Goal: Information Seeking & Learning: Understand process/instructions

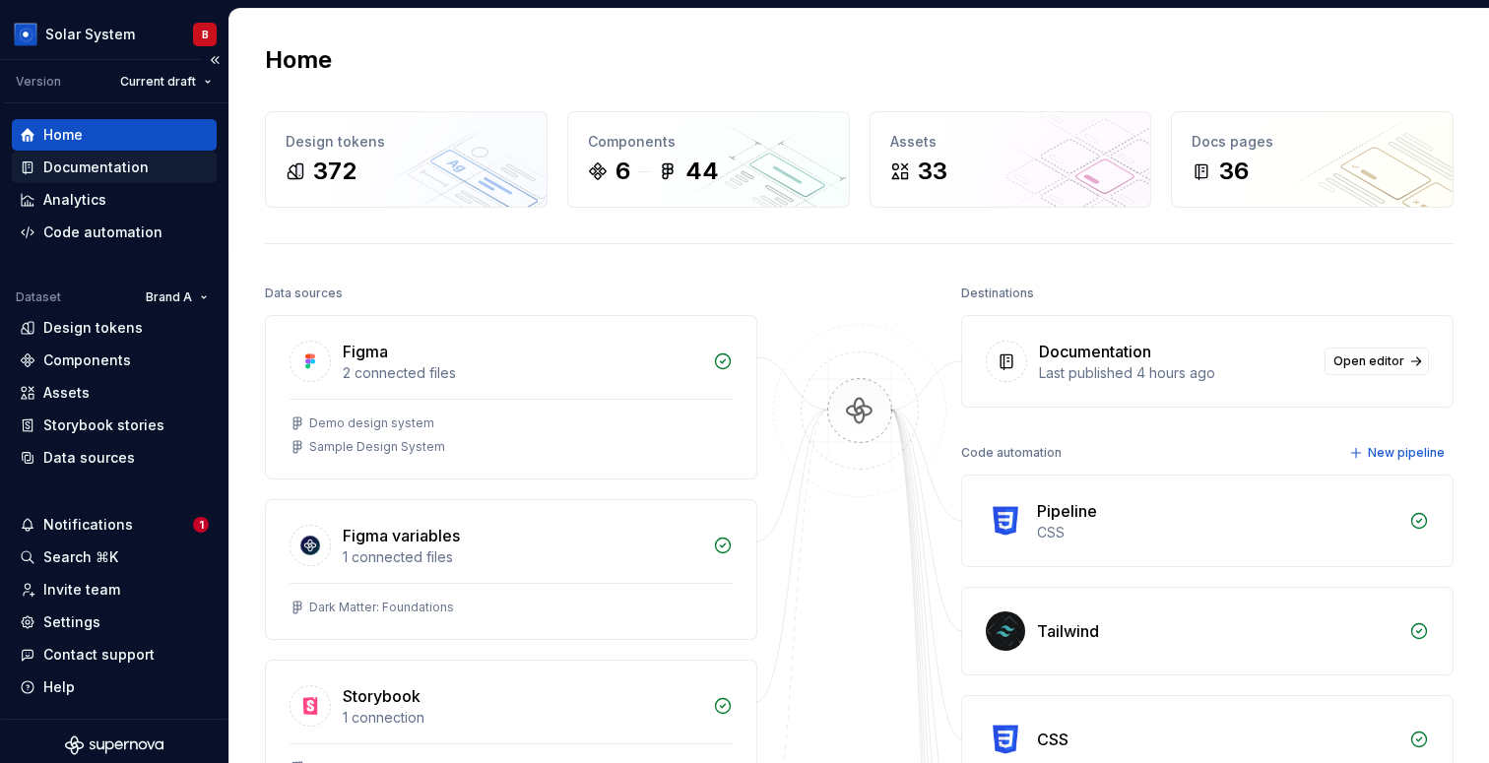
click at [106, 168] on div "Documentation" at bounding box center [95, 168] width 105 height 20
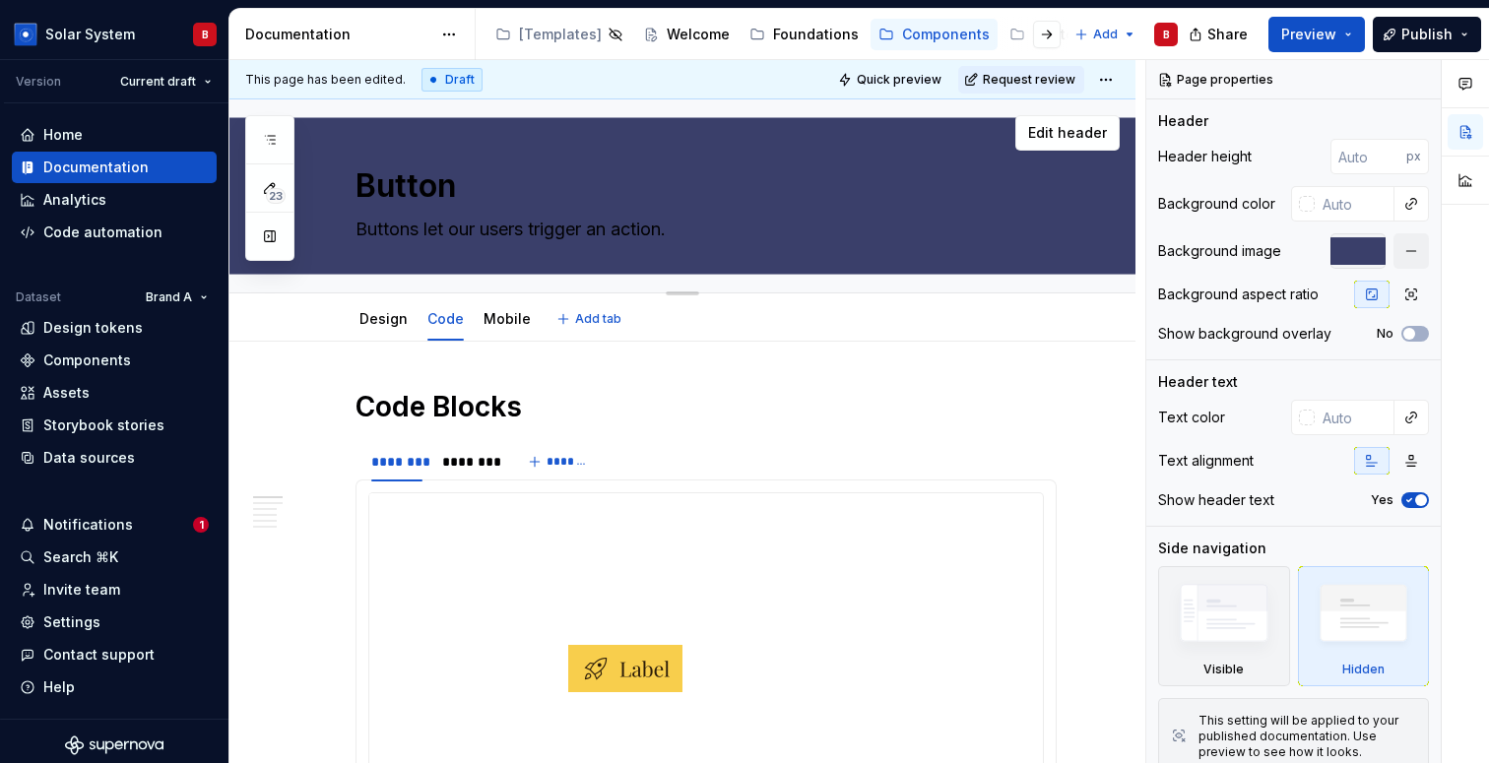
click at [1030, 213] on div "Button Buttons let our users trigger an action." at bounding box center [706, 195] width 701 height 193
click at [1408, 248] on button "button" at bounding box center [1411, 250] width 35 height 35
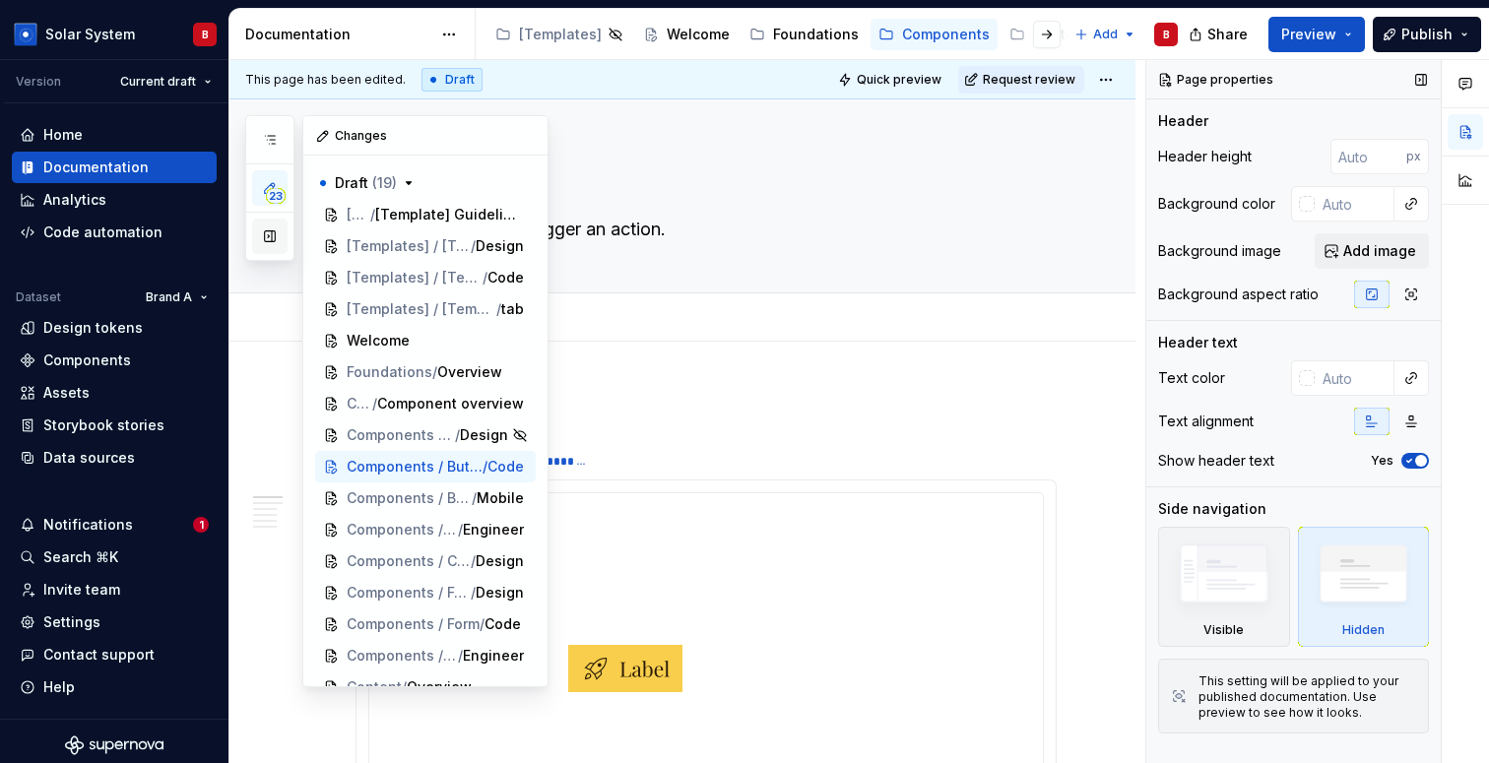
click at [274, 233] on button "button" at bounding box center [269, 236] width 35 height 35
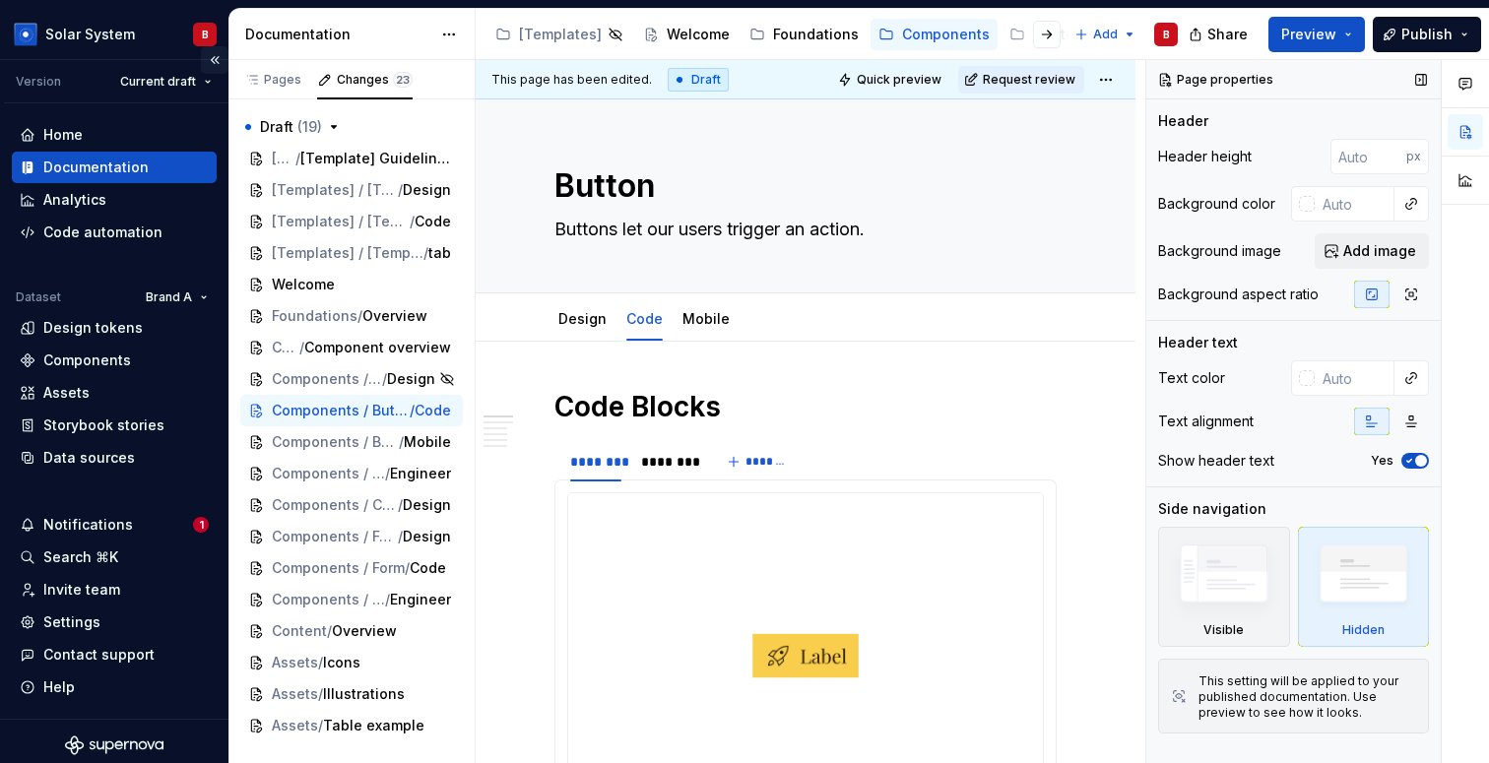
click at [213, 59] on button "Collapse sidebar" at bounding box center [215, 60] width 28 height 28
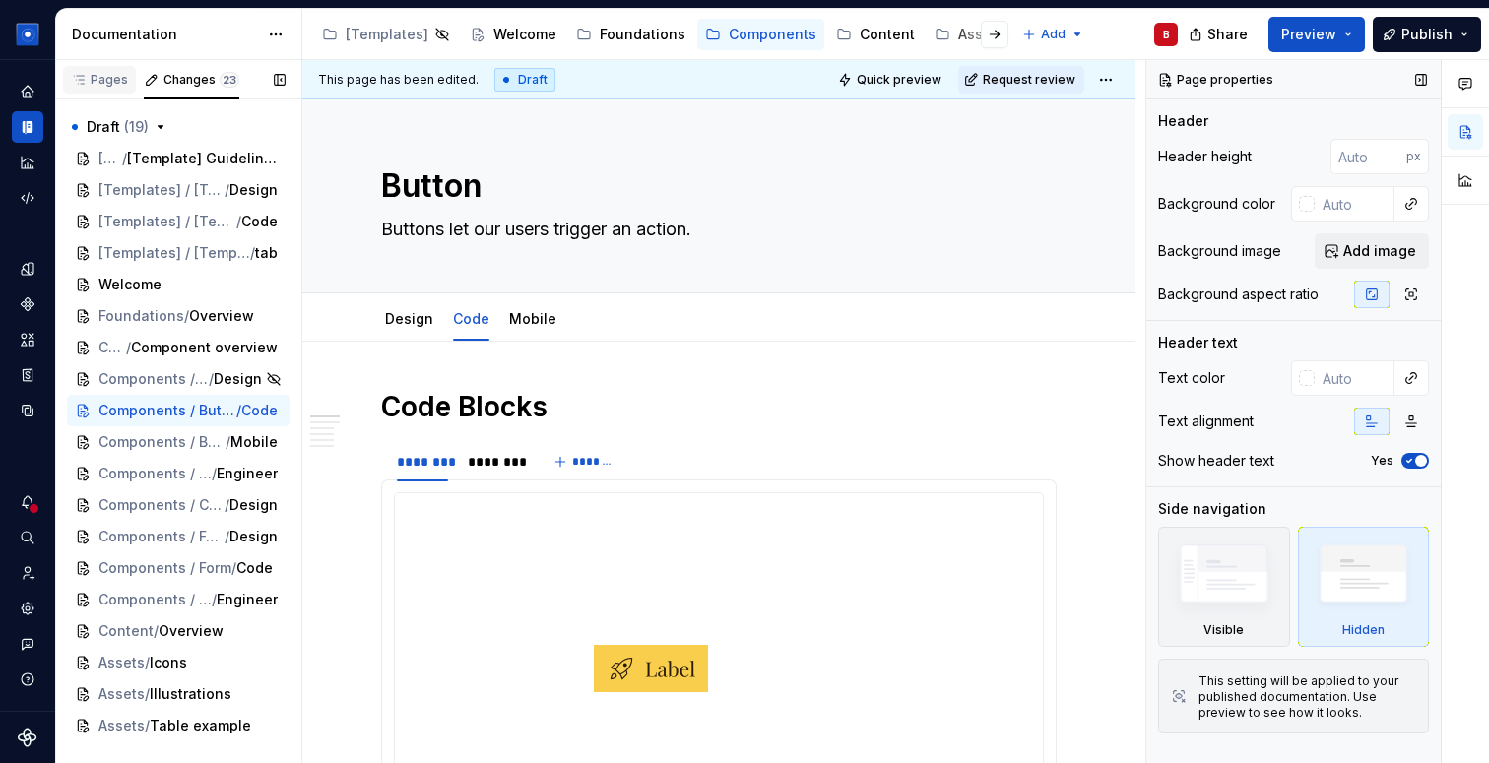
click at [97, 80] on div "Pages" at bounding box center [99, 80] width 57 height 16
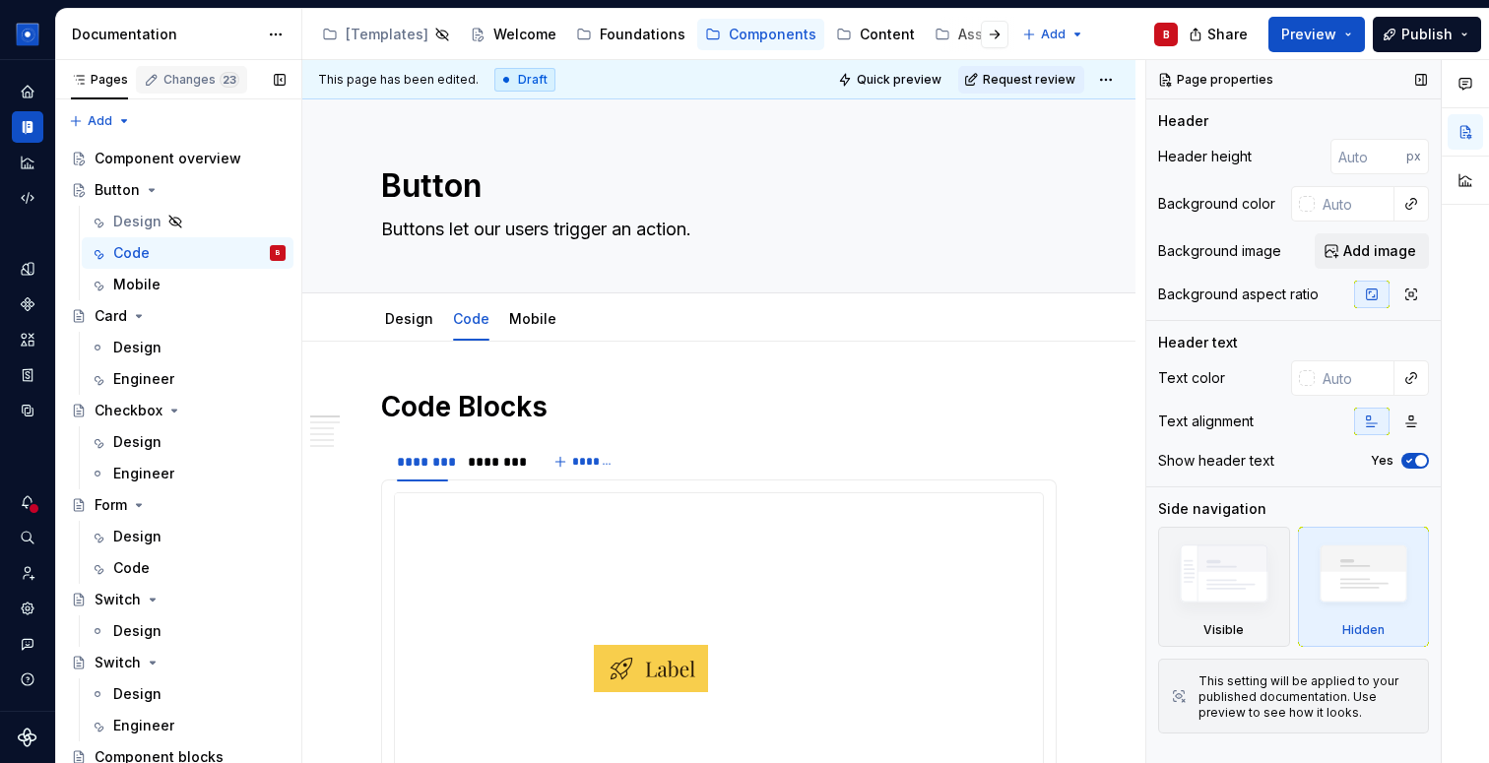
click at [193, 74] on div "Changes 23" at bounding box center [202, 80] width 76 height 16
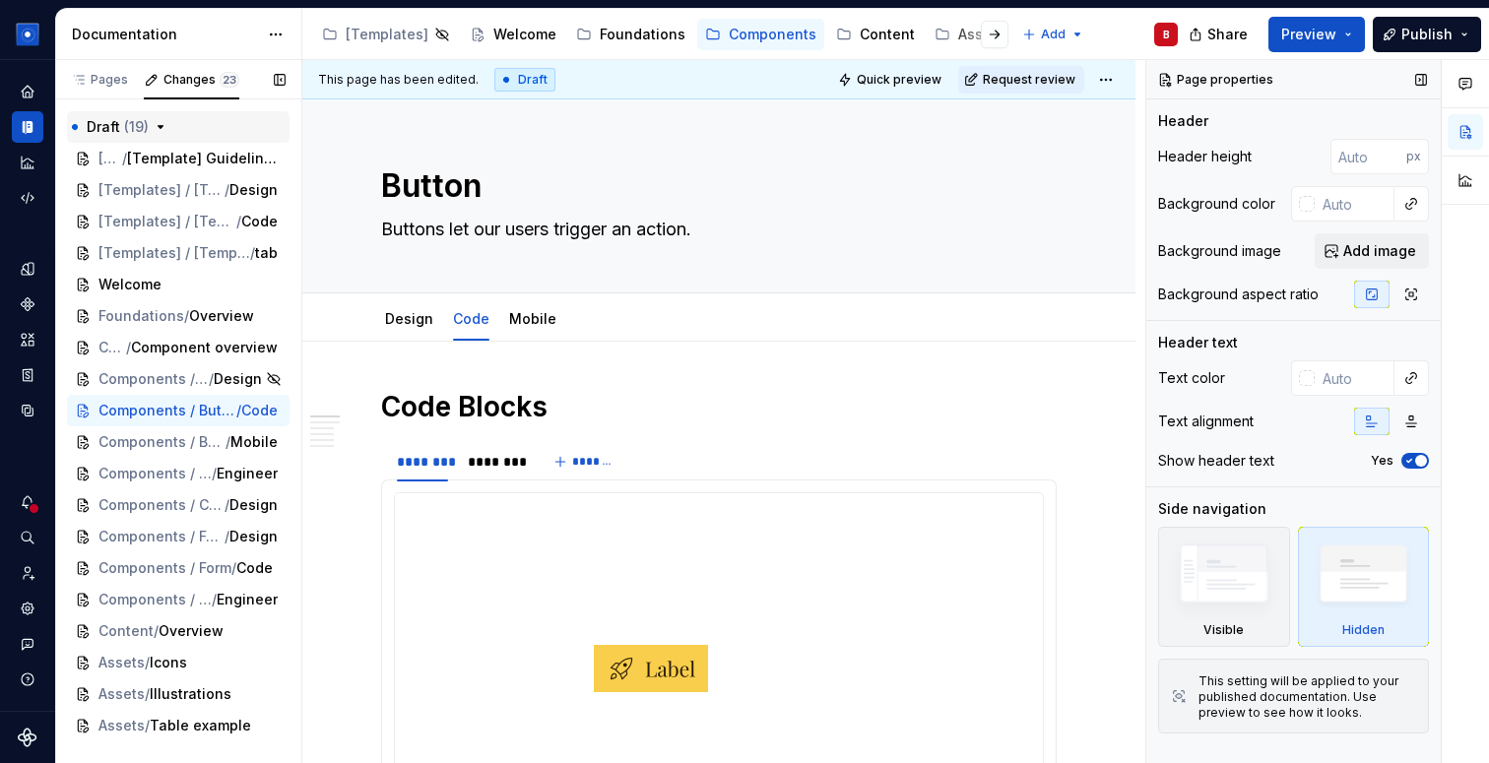
click at [166, 125] on icon "button" at bounding box center [161, 127] width 16 height 16
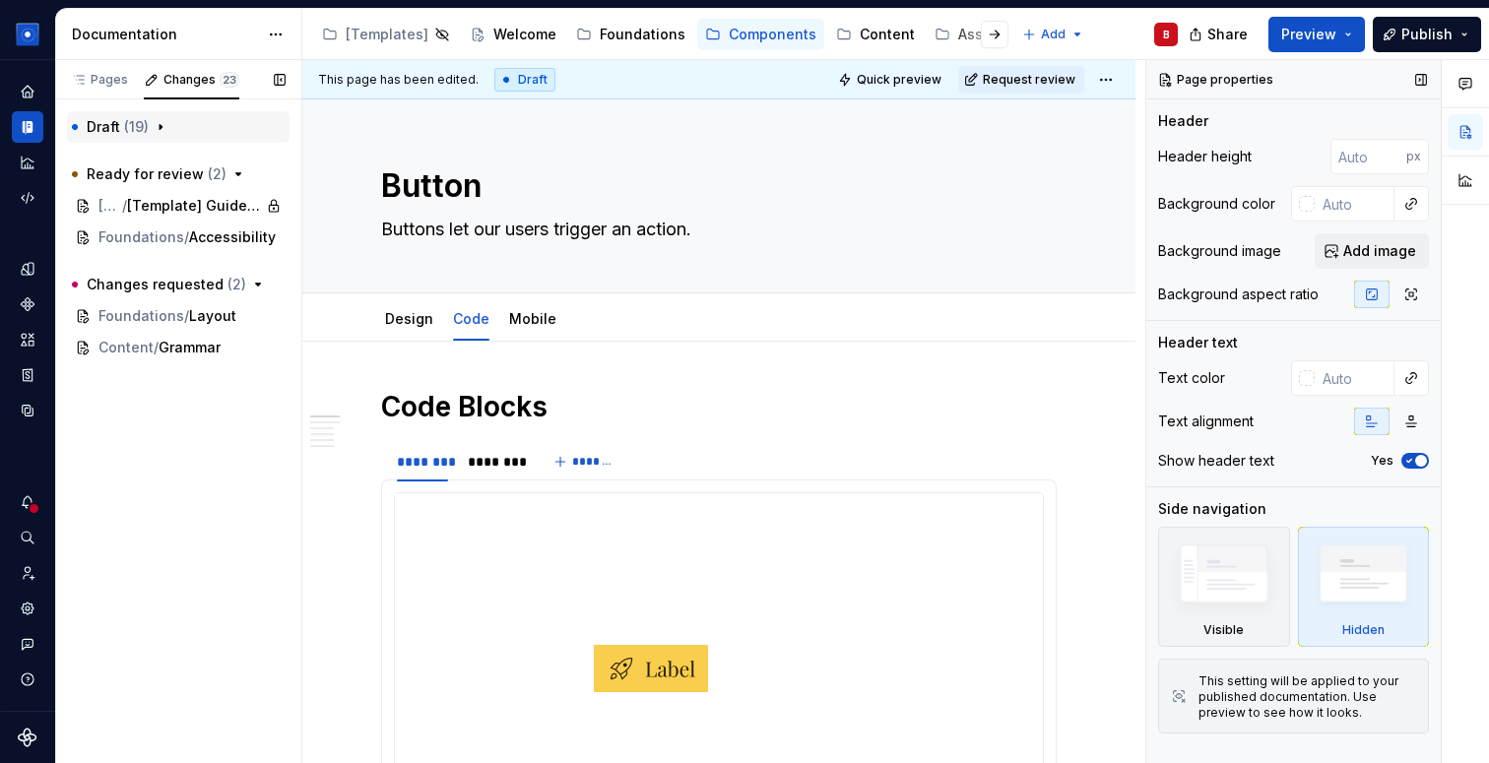
click at [136, 132] on span "( 19 )" at bounding box center [136, 126] width 25 height 17
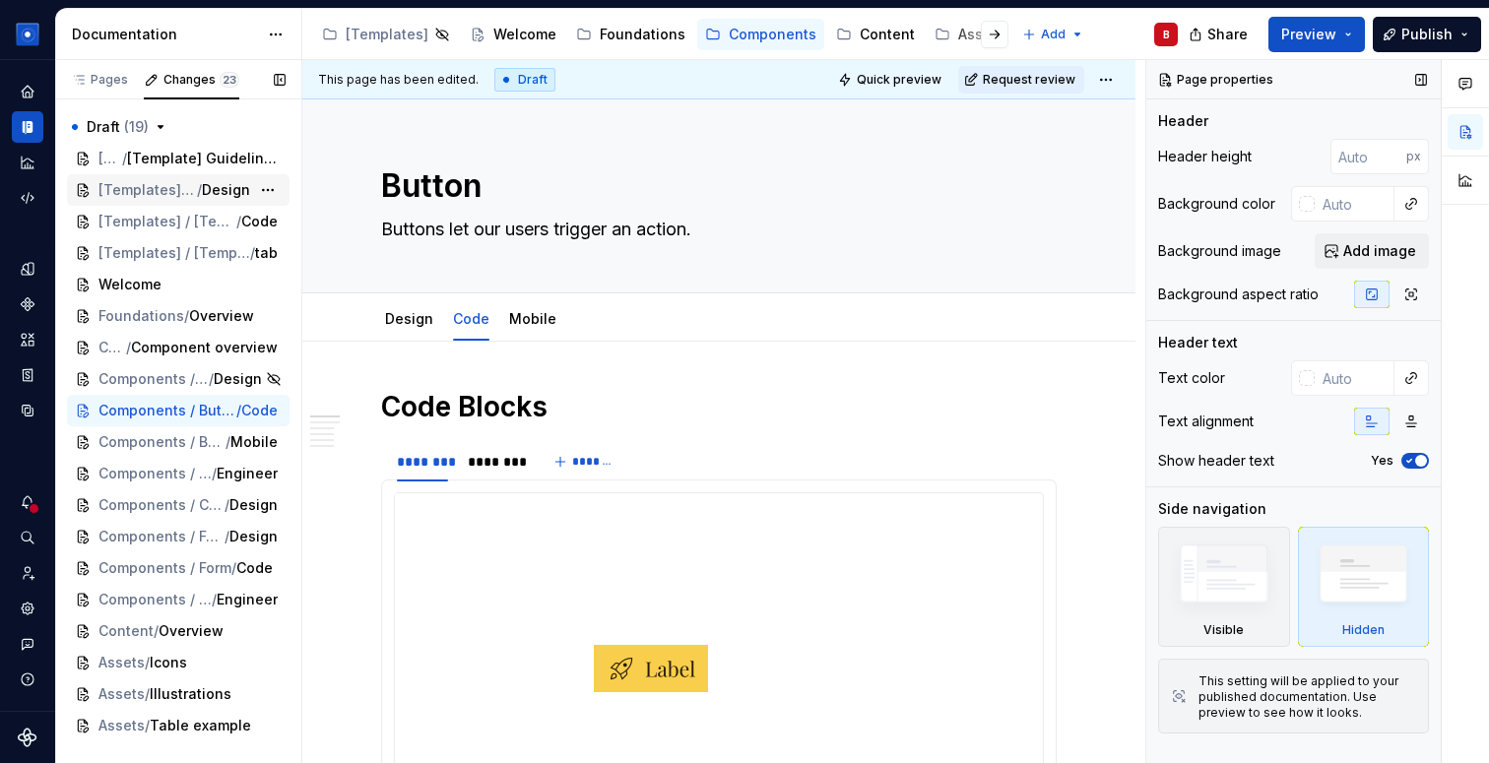
click at [105, 204] on div "[Templates] / [Template] Component / Design" at bounding box center [178, 190] width 223 height 32
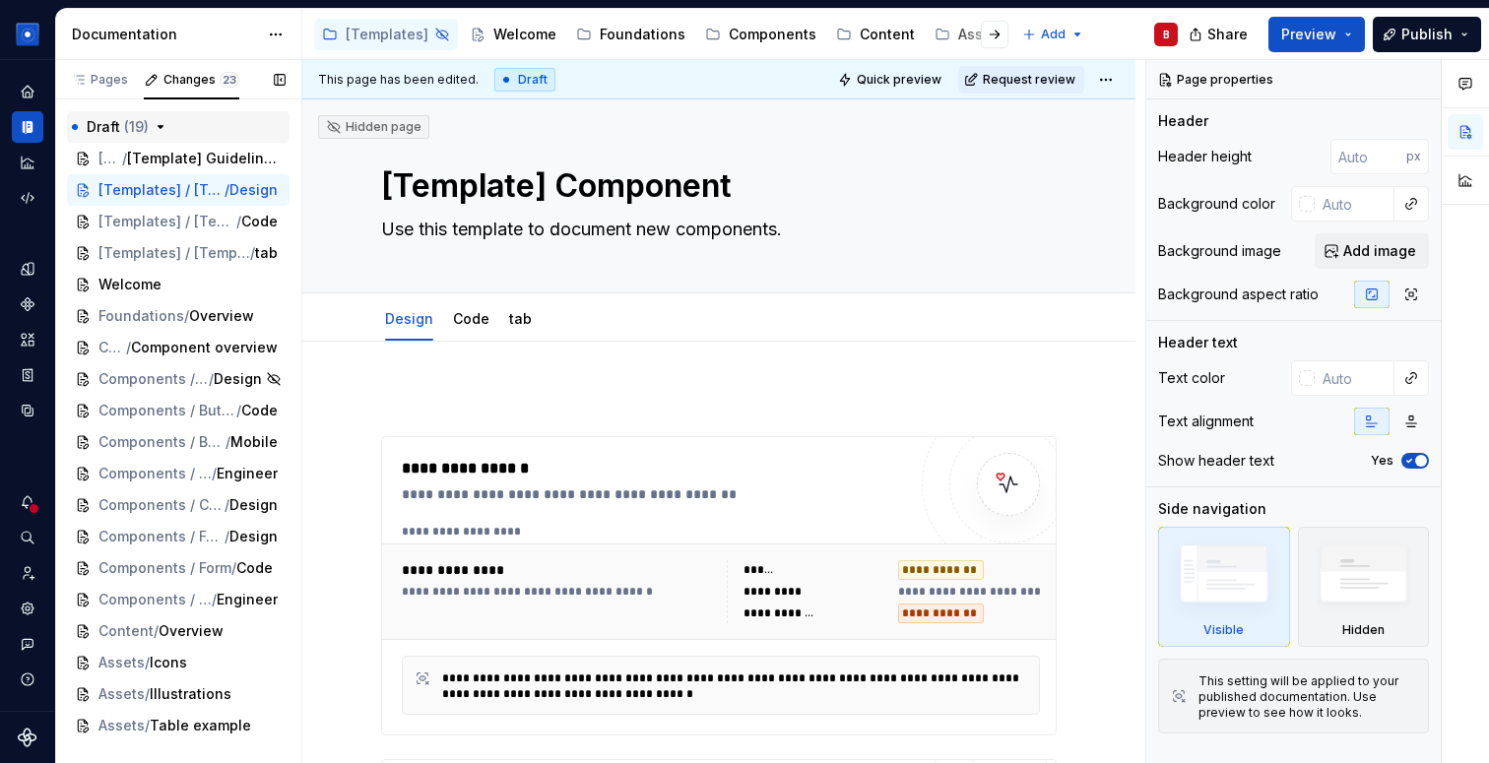
click at [121, 130] on span "Draft ( 19 )" at bounding box center [118, 127] width 62 height 20
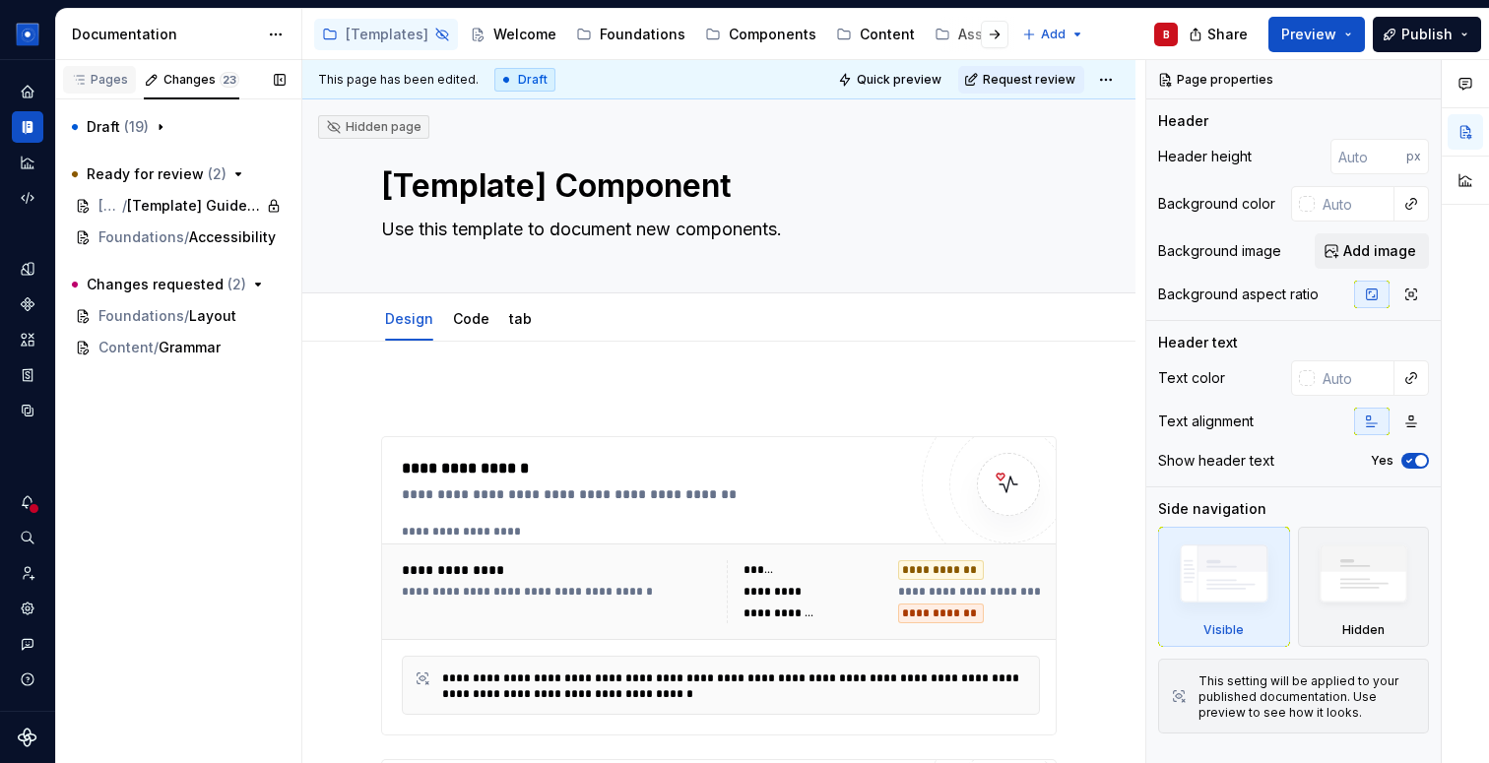
click at [100, 82] on div "Pages" at bounding box center [99, 80] width 57 height 16
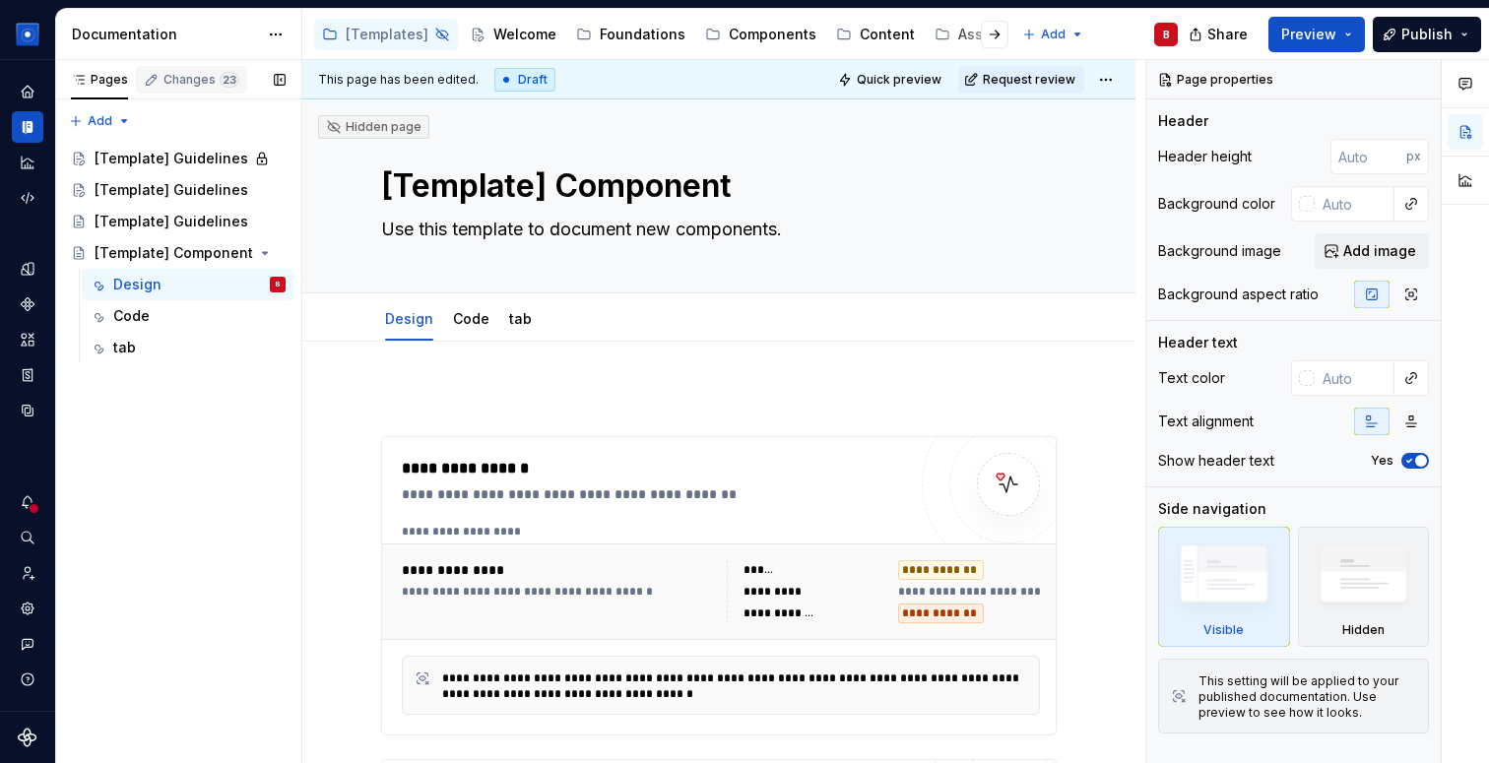
click at [188, 79] on div "Changes 23" at bounding box center [202, 80] width 76 height 16
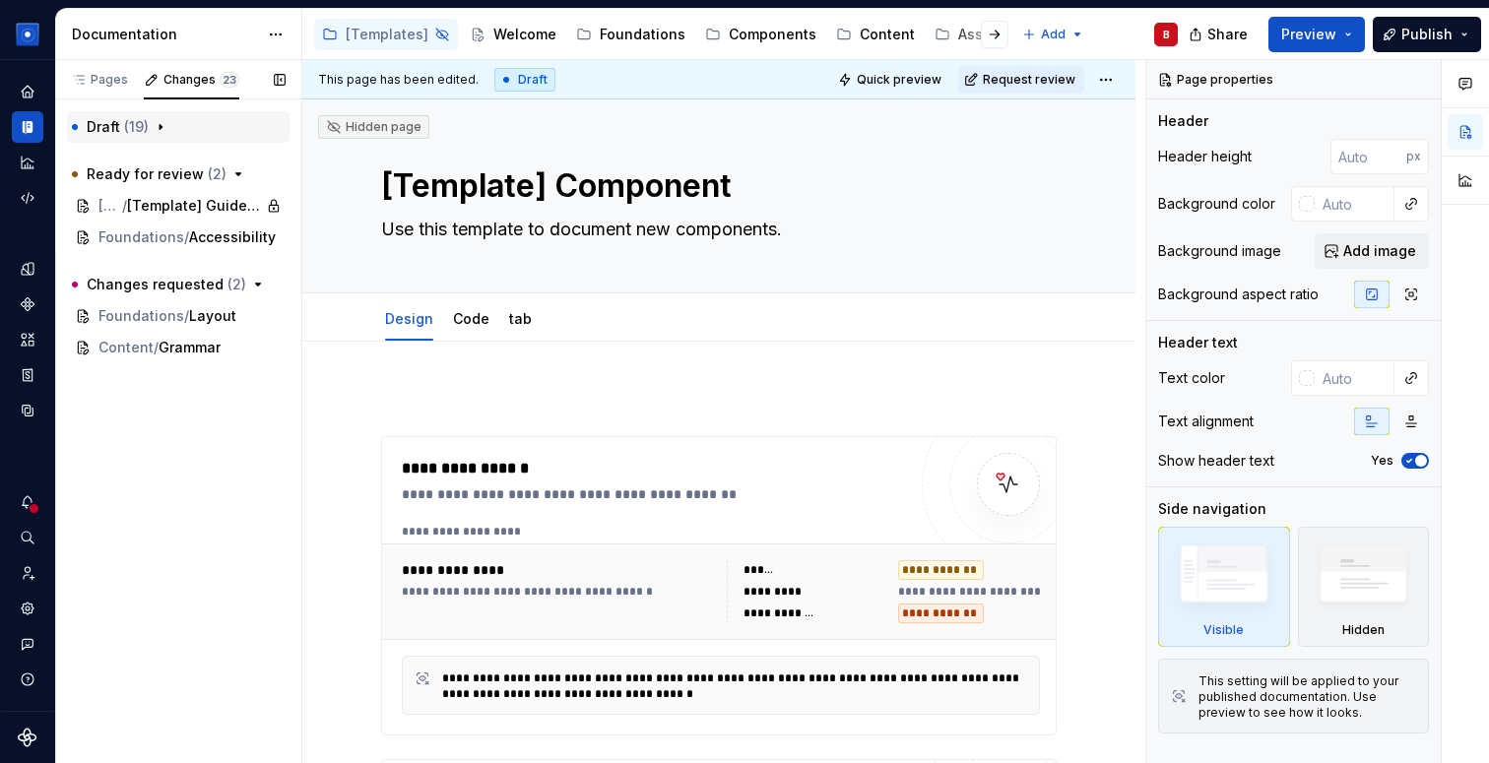
click at [113, 132] on span "Draft ( 19 )" at bounding box center [118, 127] width 62 height 20
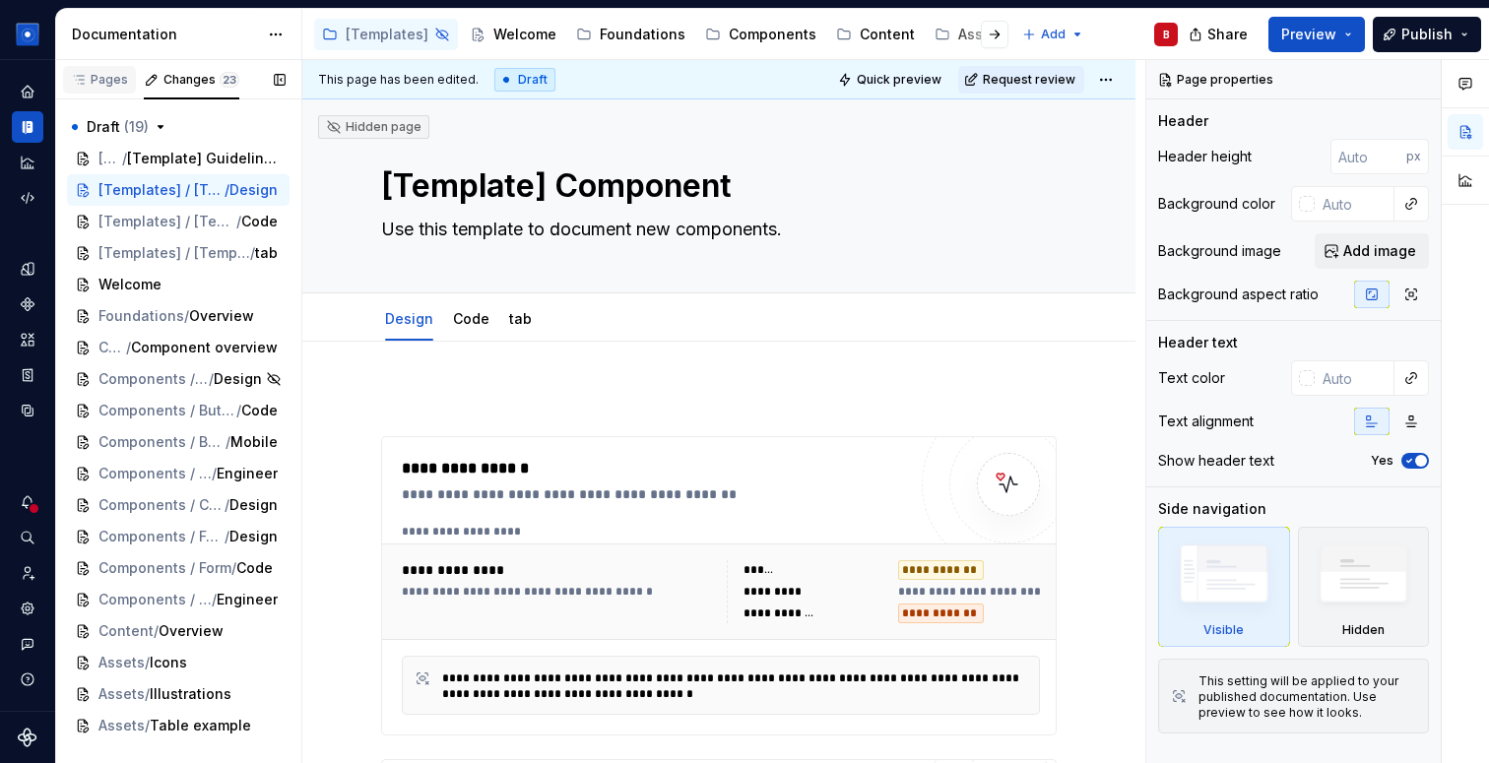
click at [100, 82] on div "Pages" at bounding box center [99, 80] width 57 height 16
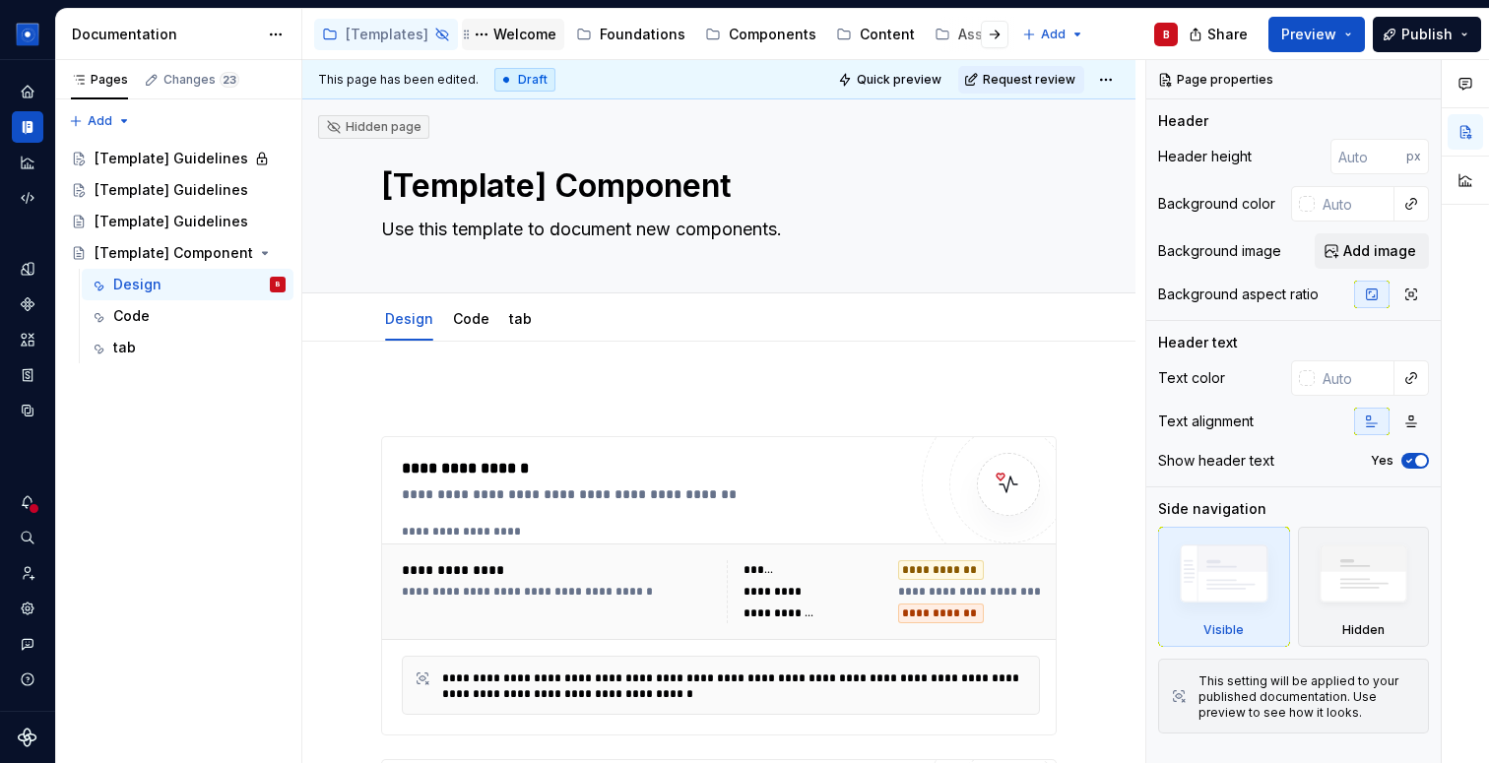
click at [508, 33] on div "Welcome" at bounding box center [525, 35] width 63 height 20
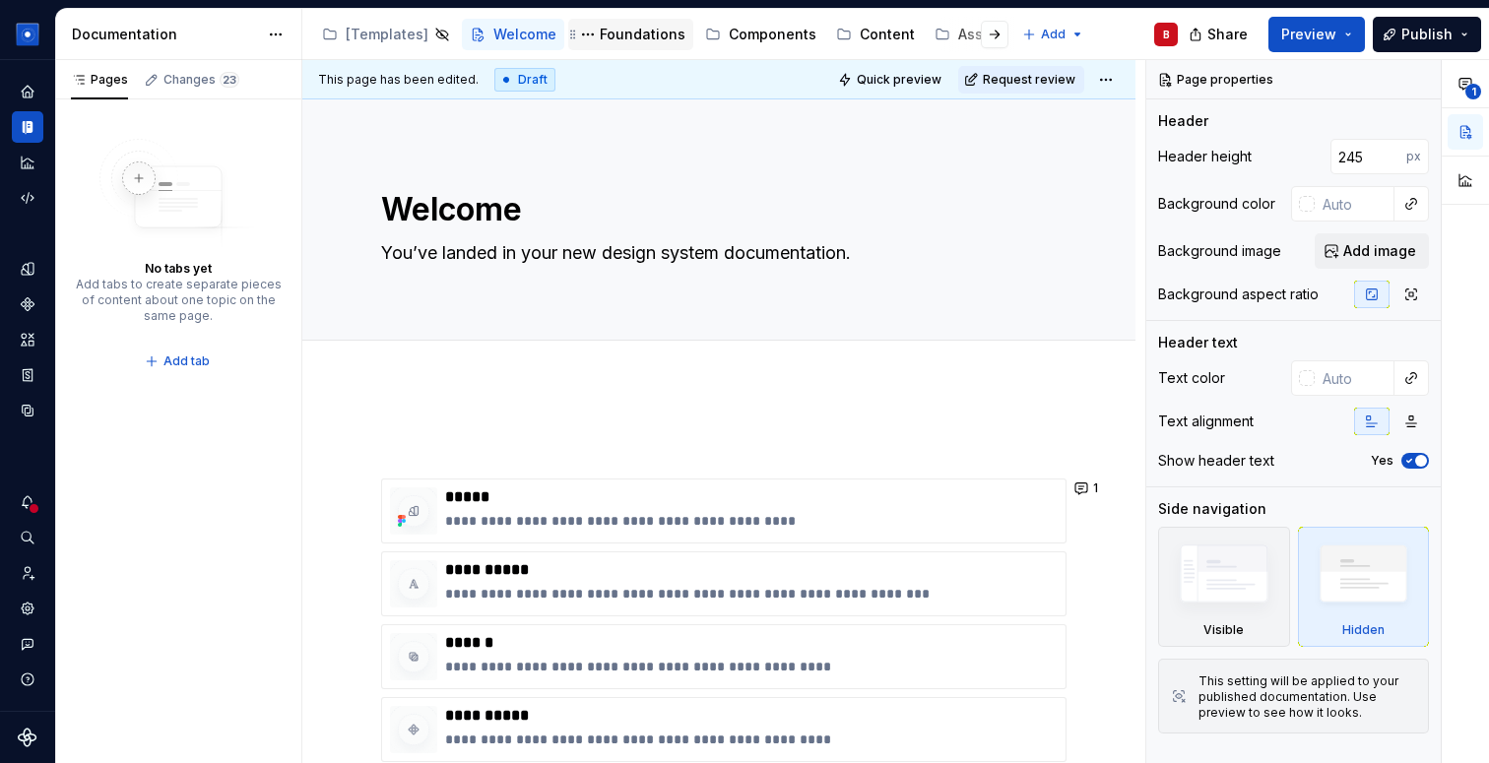
click at [609, 36] on div "Foundations" at bounding box center [643, 35] width 86 height 20
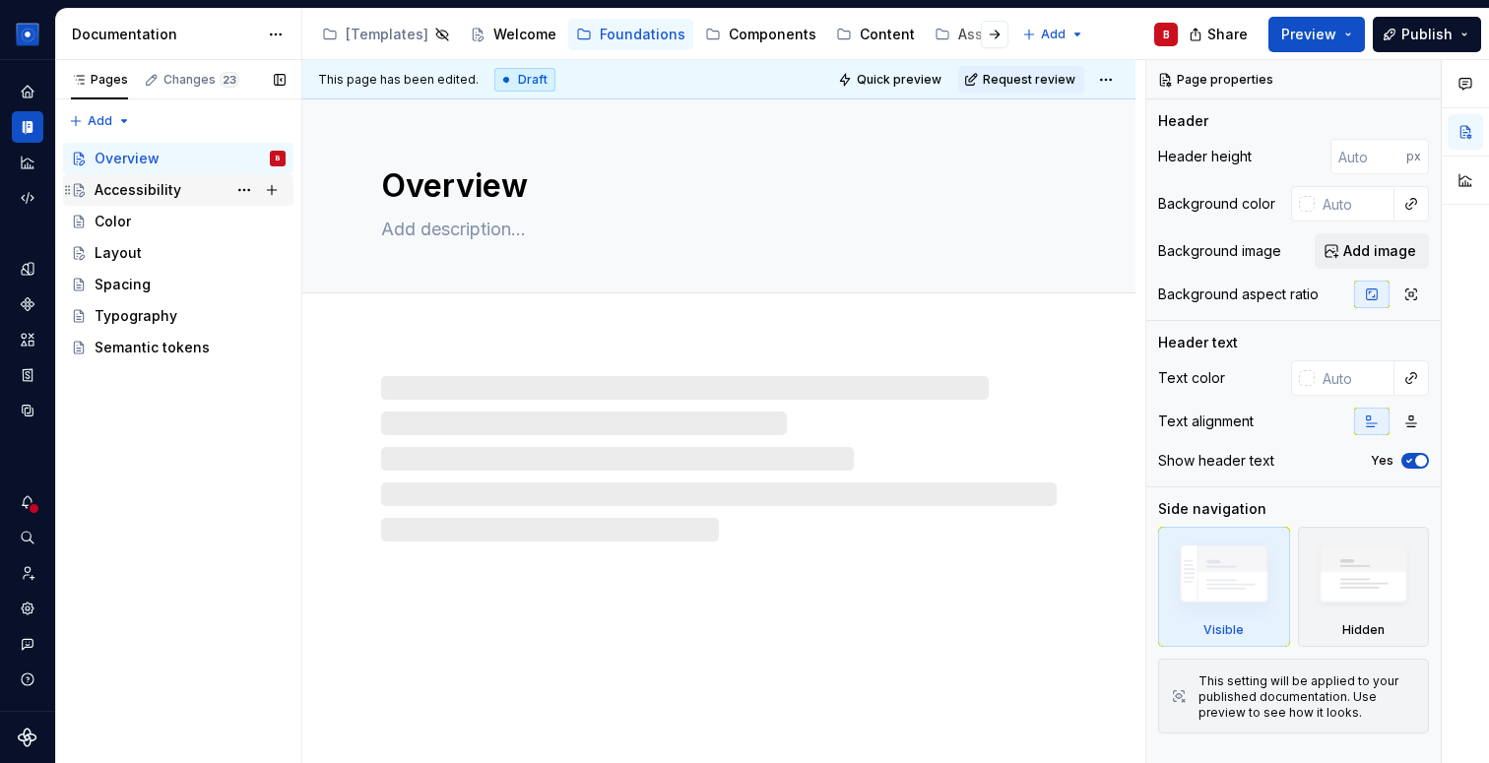
click at [112, 193] on div "Accessibility" at bounding box center [138, 190] width 87 height 20
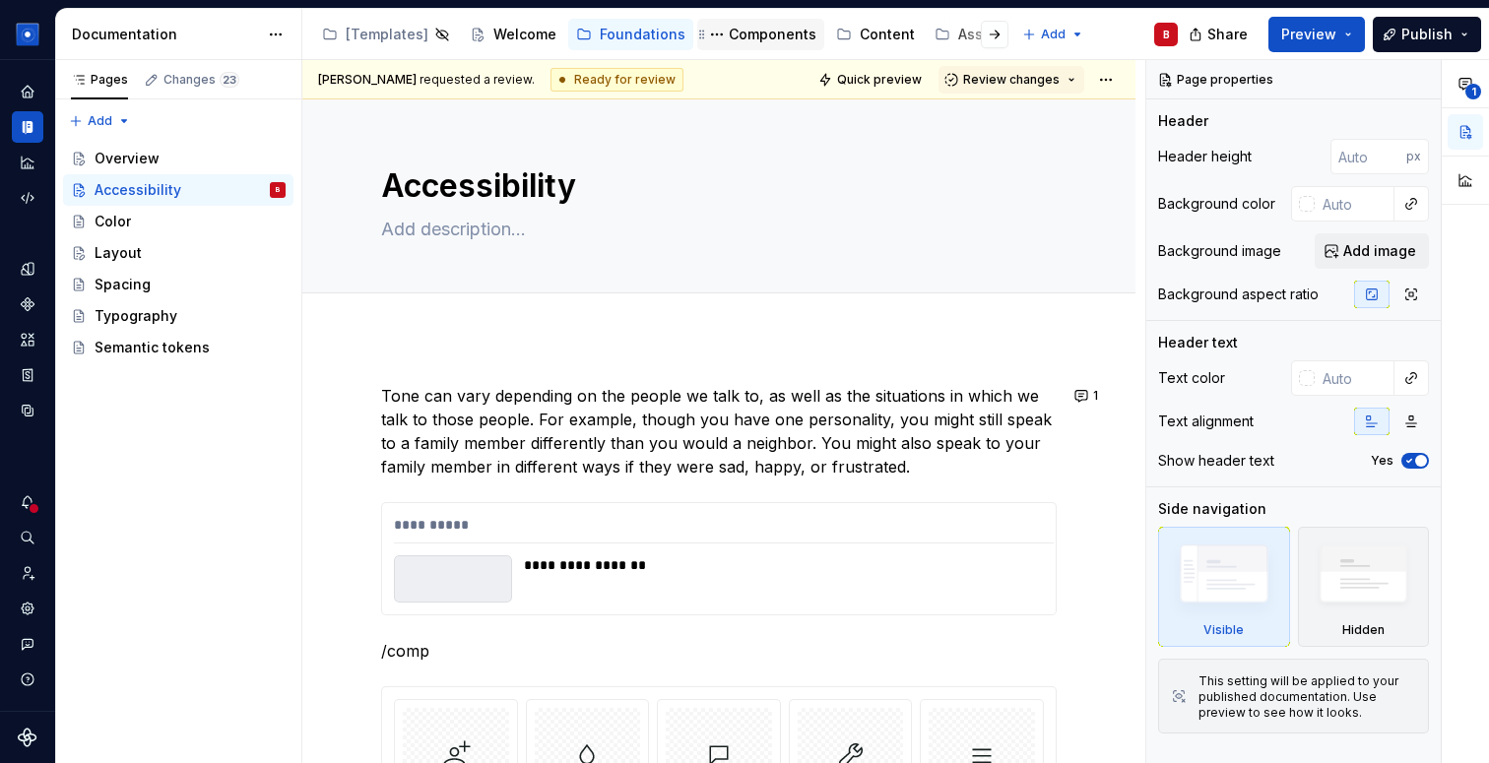
click at [745, 36] on div "Components" at bounding box center [773, 35] width 88 height 20
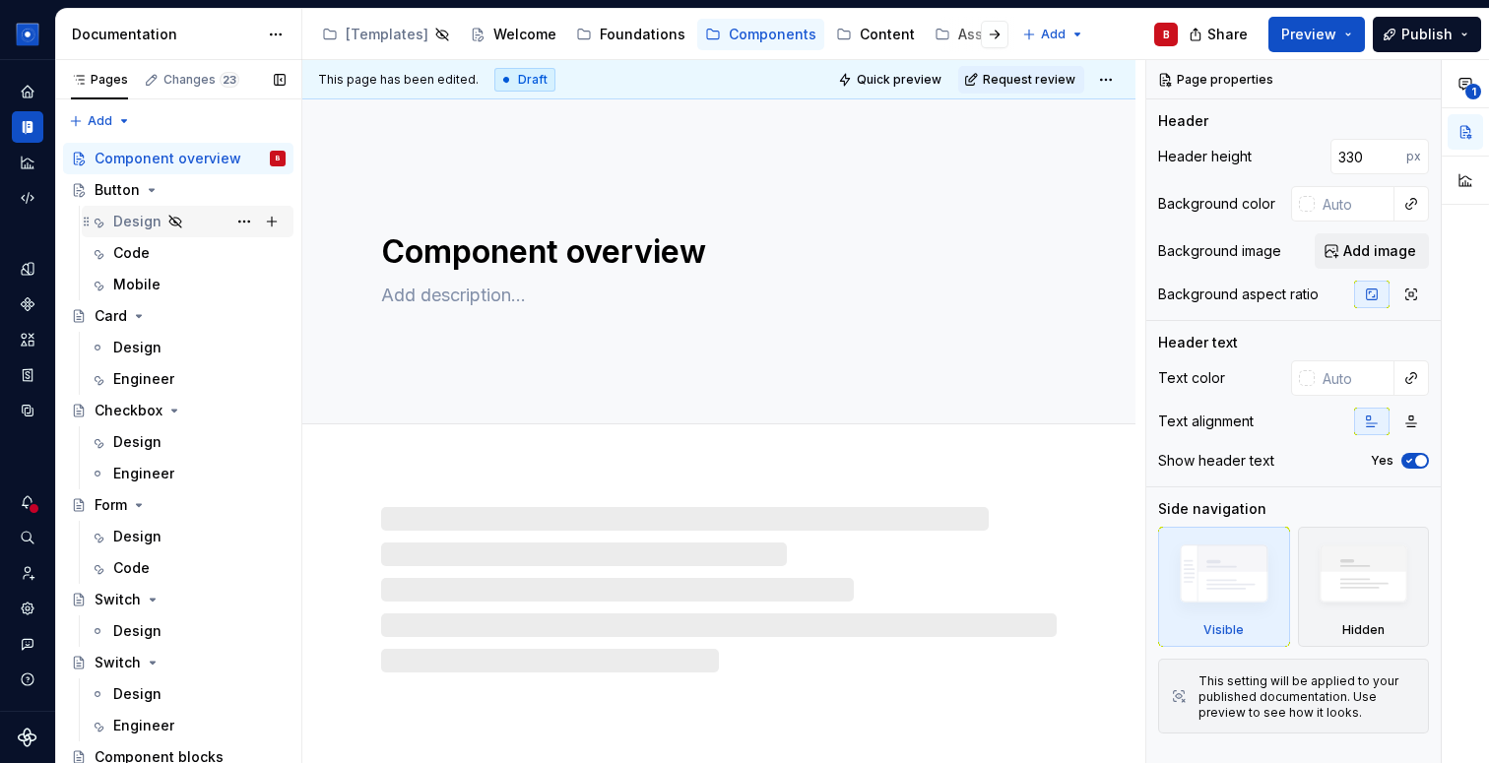
click at [136, 231] on div "Design" at bounding box center [137, 222] width 48 height 20
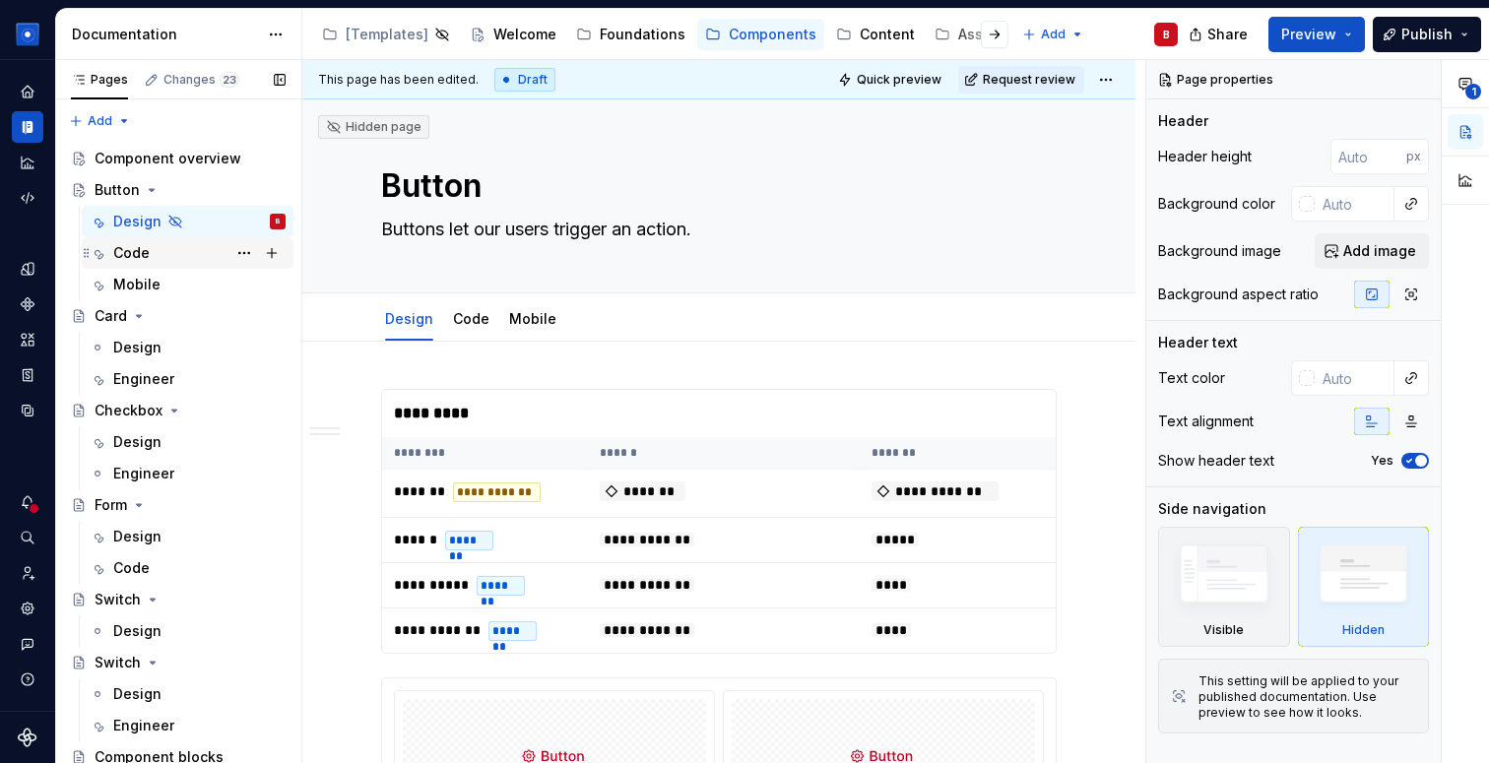
click at [133, 254] on div "Code" at bounding box center [131, 253] width 36 height 20
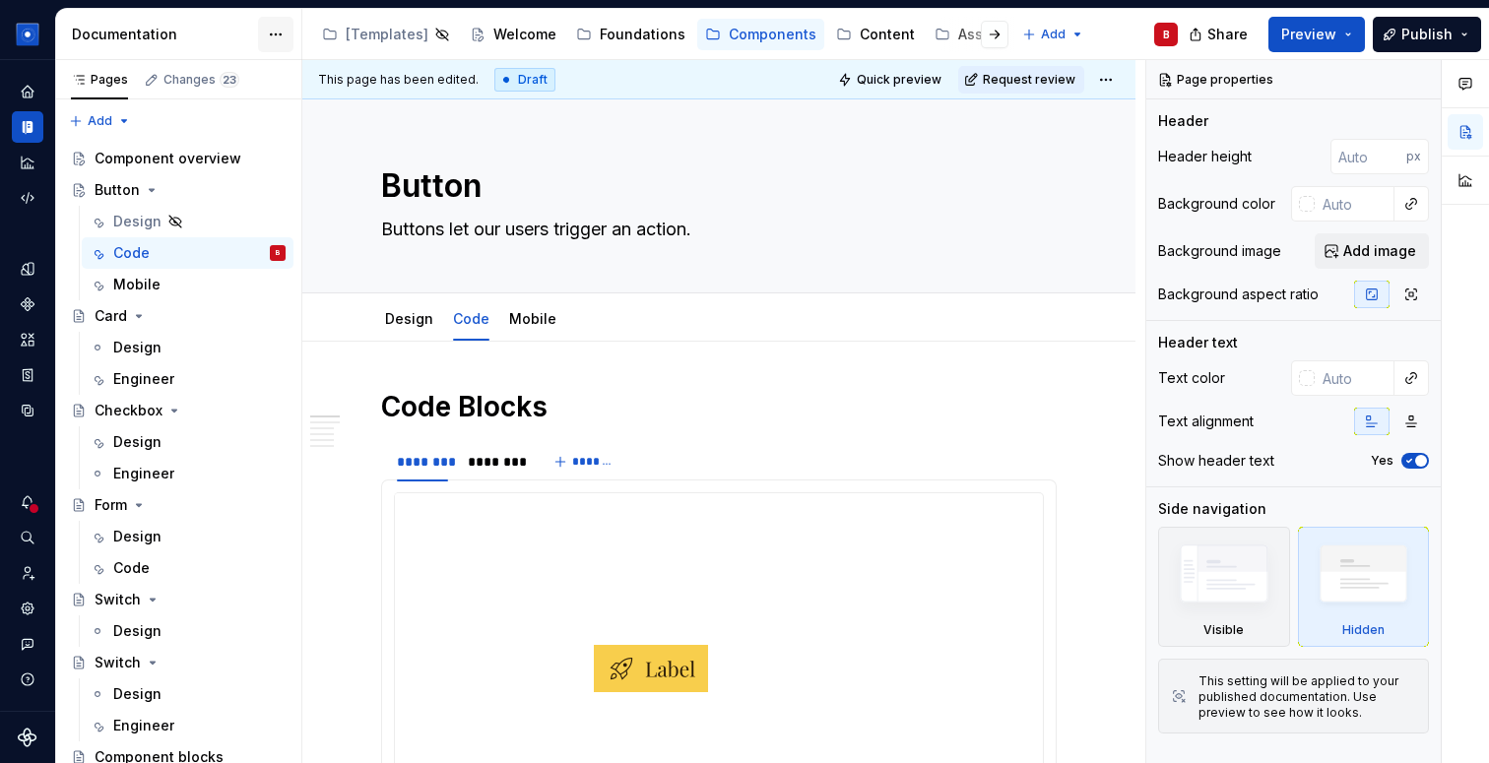
click at [273, 33] on html "Solar System B Dataset Brand A Documentation Accessibility guide for tree Page …" at bounding box center [744, 381] width 1489 height 763
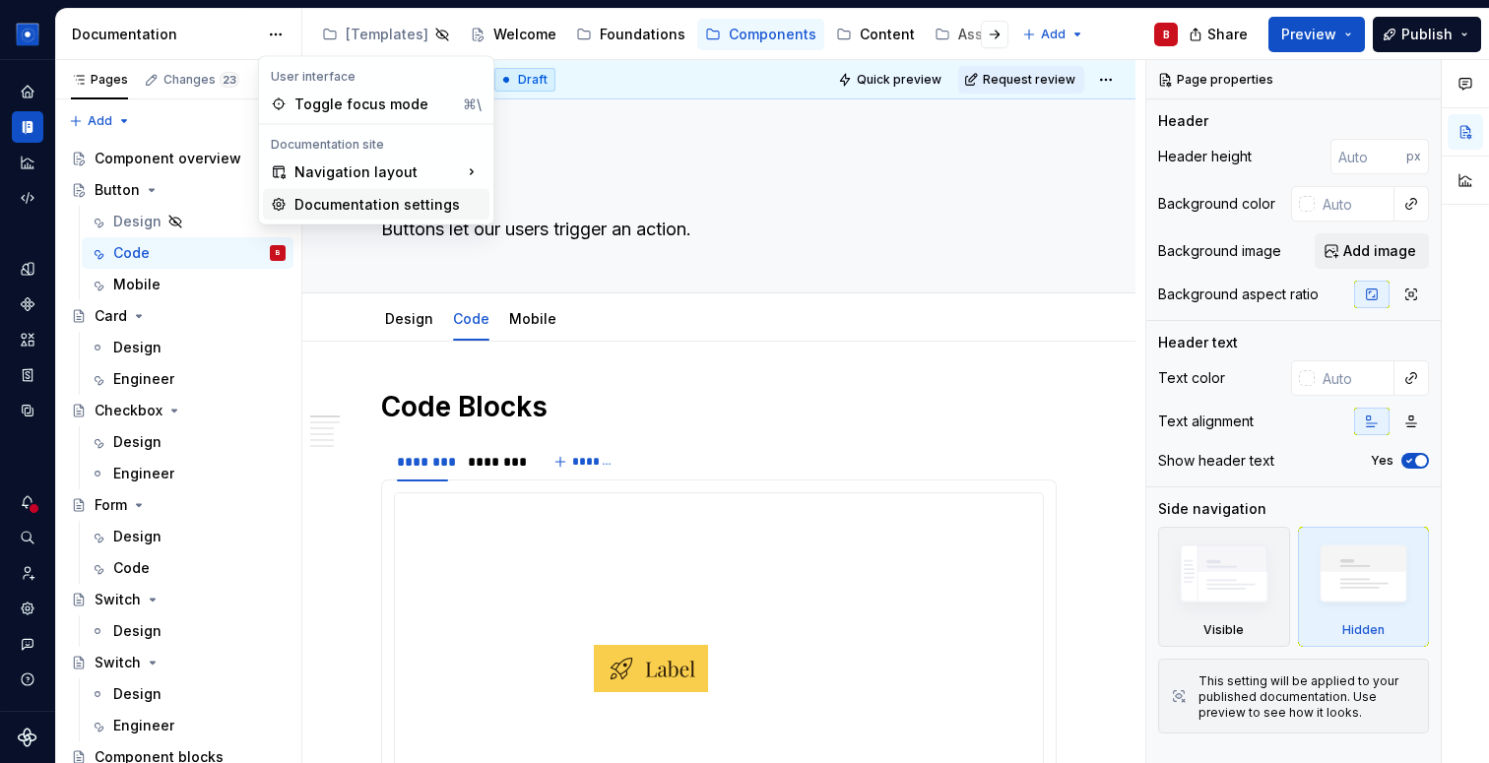
click at [351, 203] on div "Documentation settings" at bounding box center [388, 205] width 187 height 20
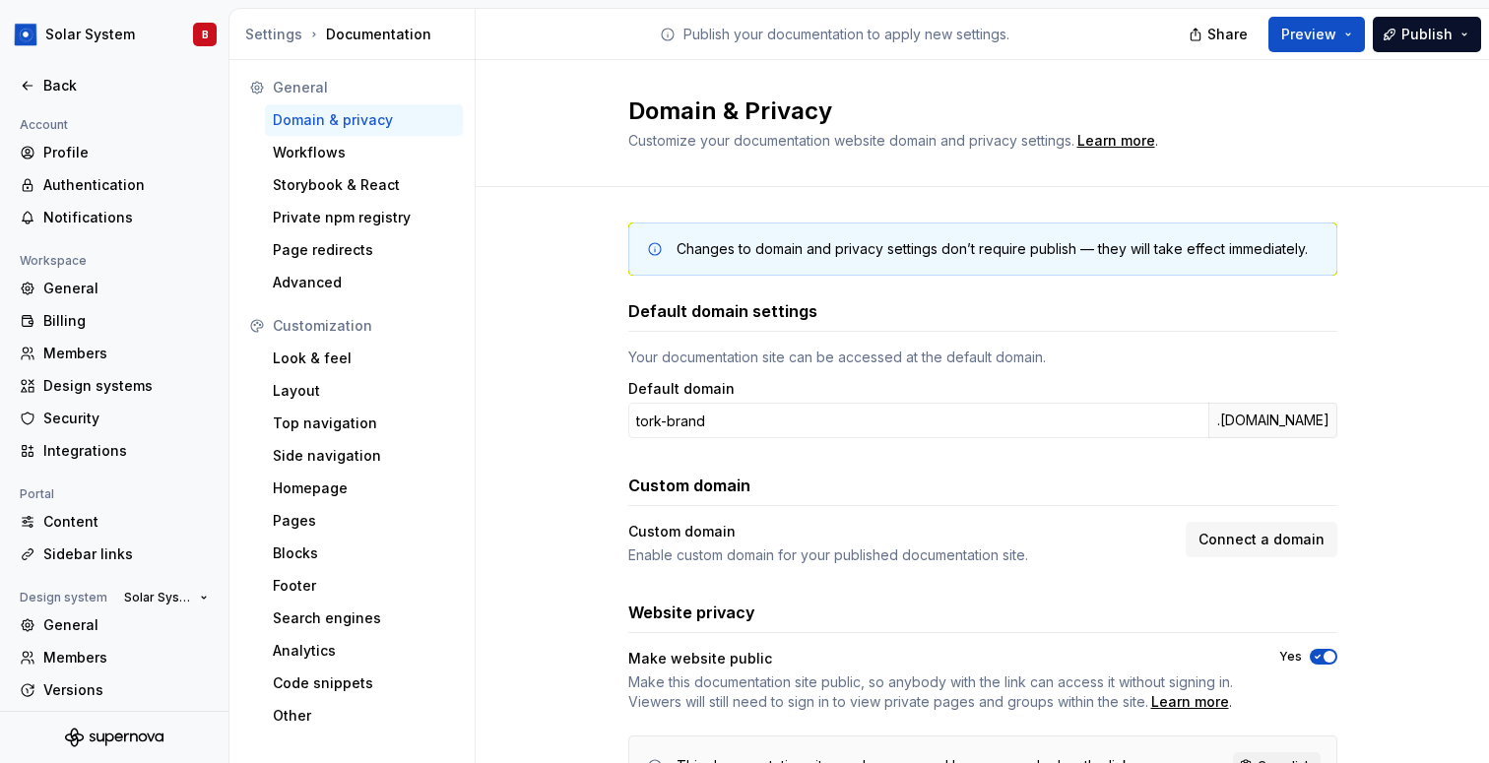
scroll to position [99, 0]
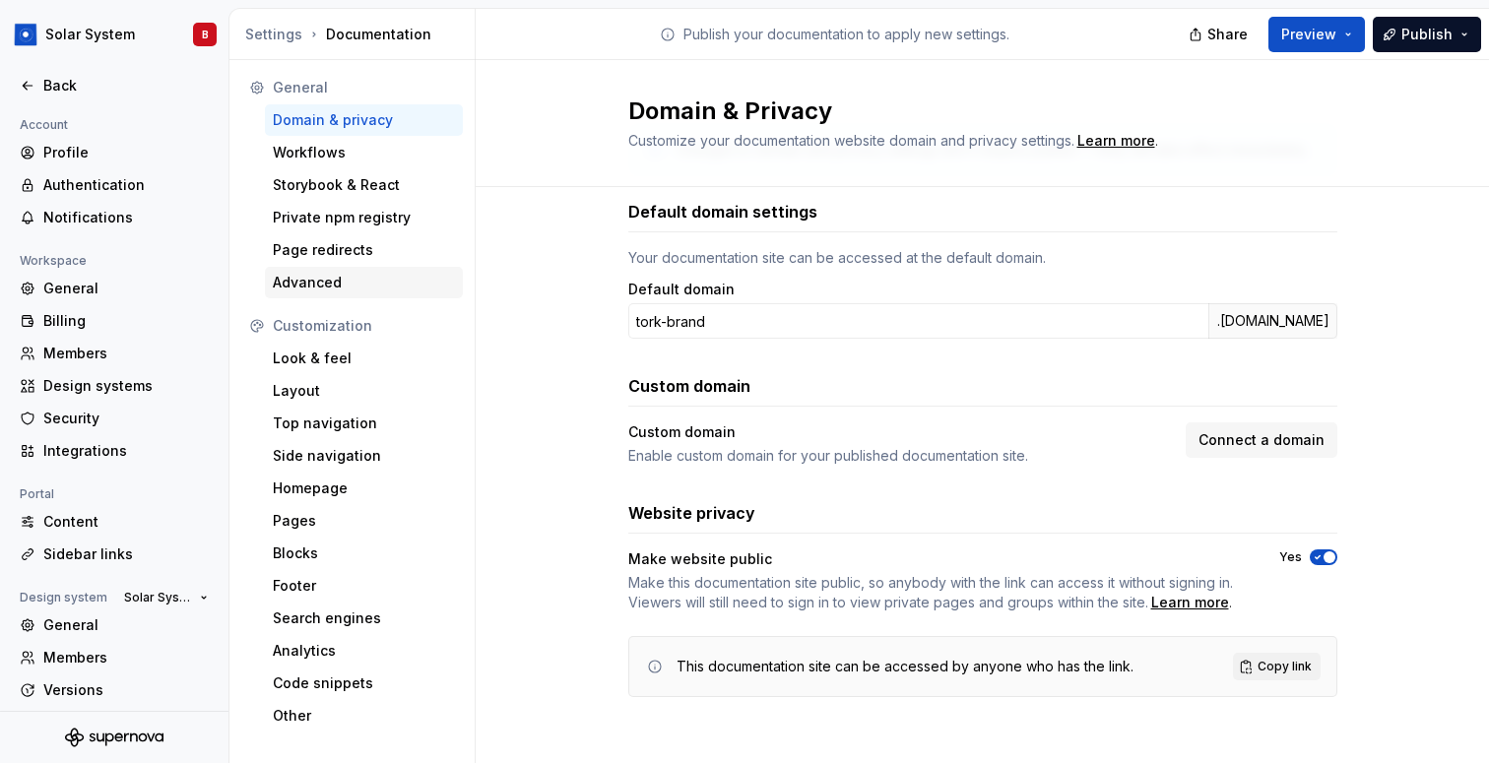
click at [337, 282] on div "Advanced" at bounding box center [364, 283] width 182 height 20
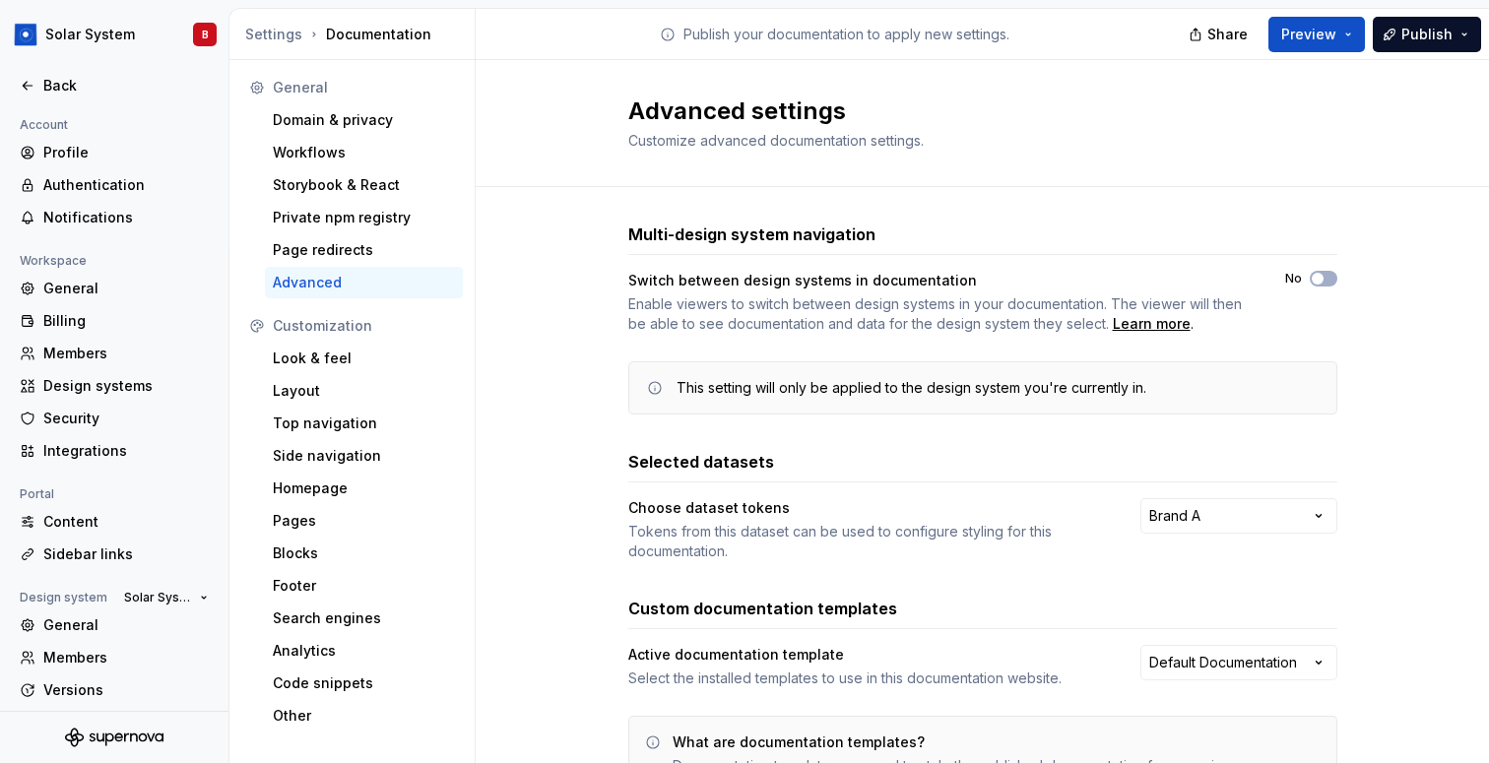
scroll to position [163, 0]
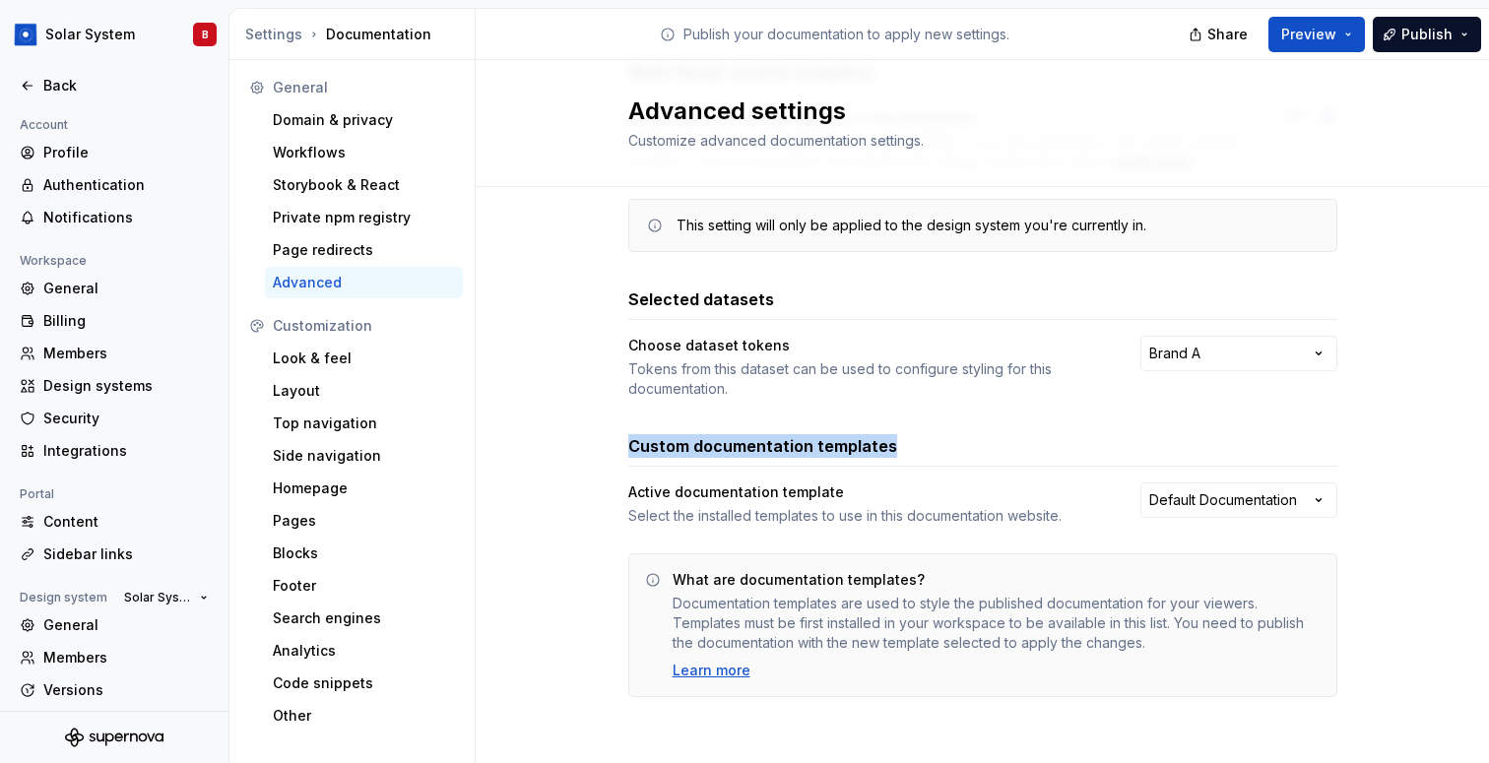
drag, startPoint x: 625, startPoint y: 453, endPoint x: 918, endPoint y: 461, distance: 293.7
click at [918, 461] on div "Multi-design system navigation Switch between design systems in documentation E…" at bounding box center [983, 399] width 1014 height 748
click at [890, 477] on div "Custom documentation templates Active documentation template Select the install…" at bounding box center [982, 565] width 709 height 263
click at [277, 33] on div "Settings" at bounding box center [273, 35] width 57 height 20
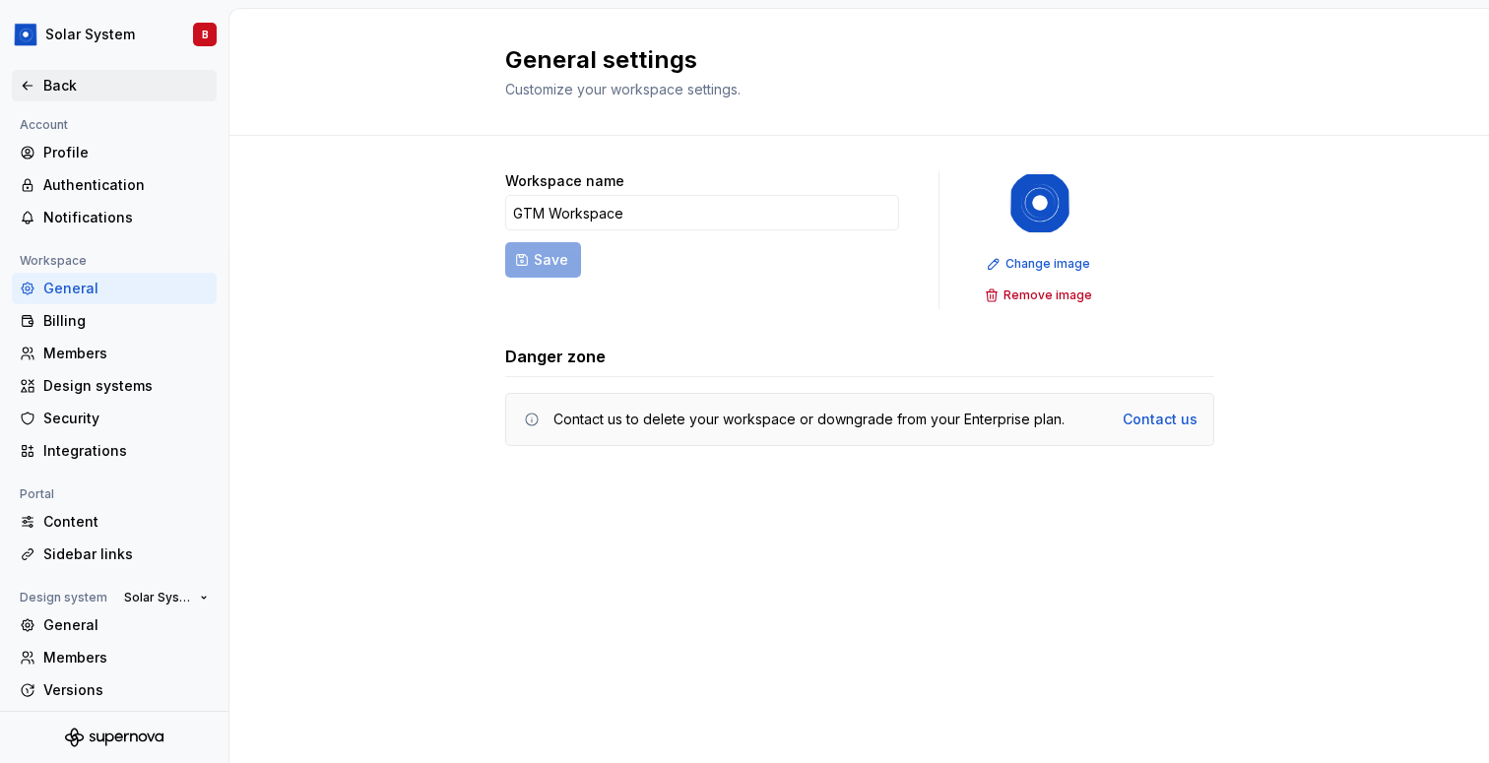
click at [54, 76] on div "Back" at bounding box center [125, 86] width 165 height 20
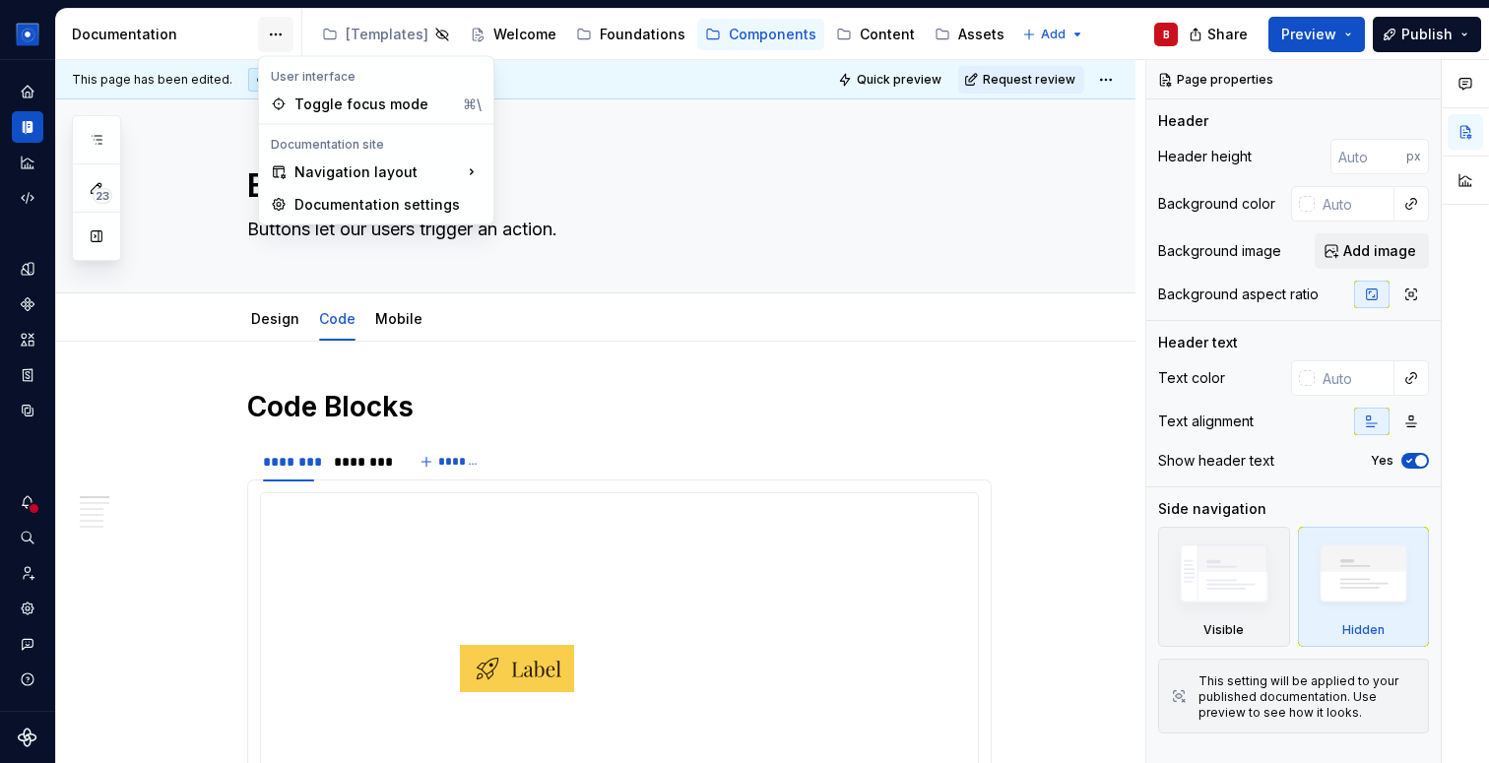
click at [279, 33] on html "Solar System B Dataset Brand A Documentation Accessibility guide for tree Page …" at bounding box center [744, 381] width 1489 height 763
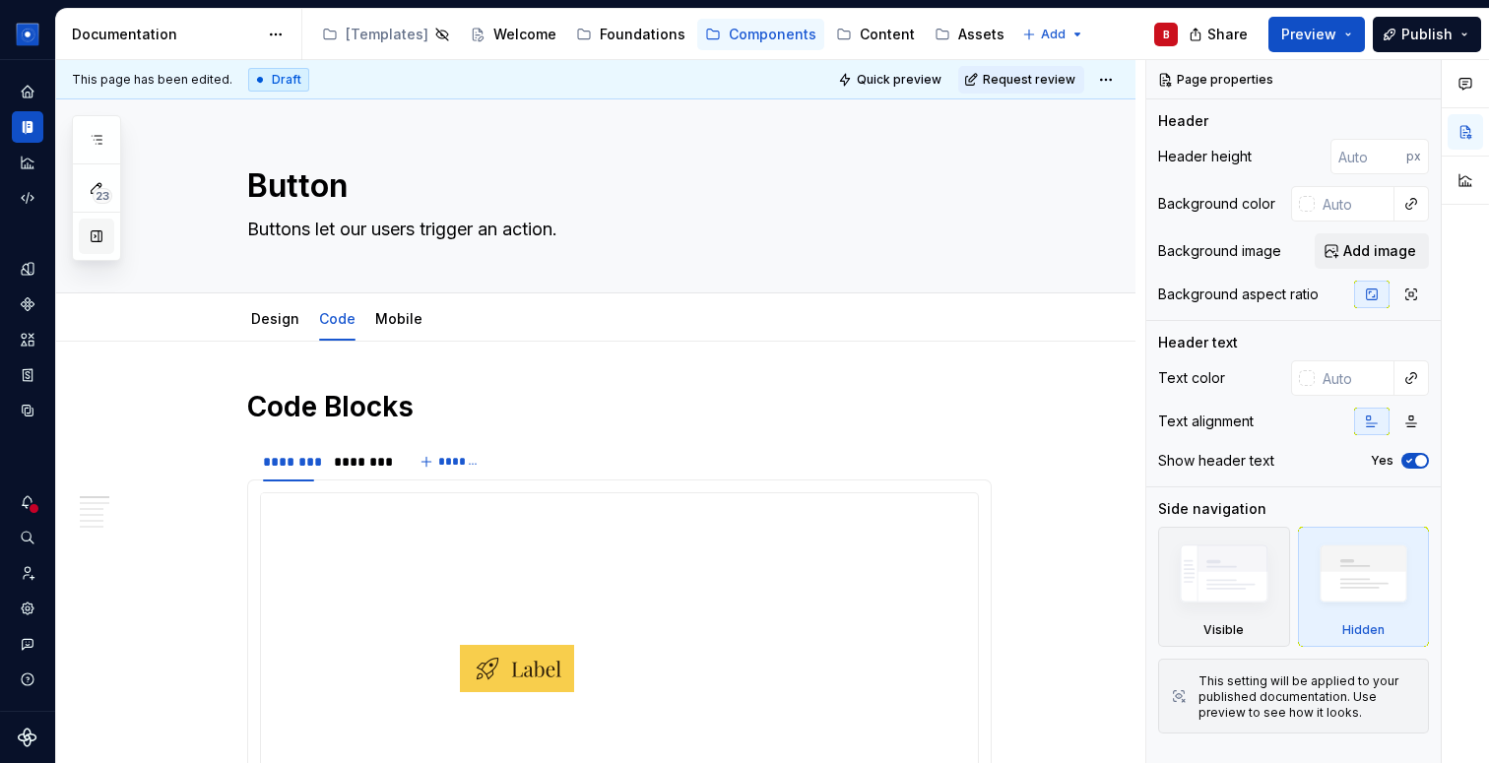
click at [102, 237] on button "button" at bounding box center [96, 236] width 35 height 35
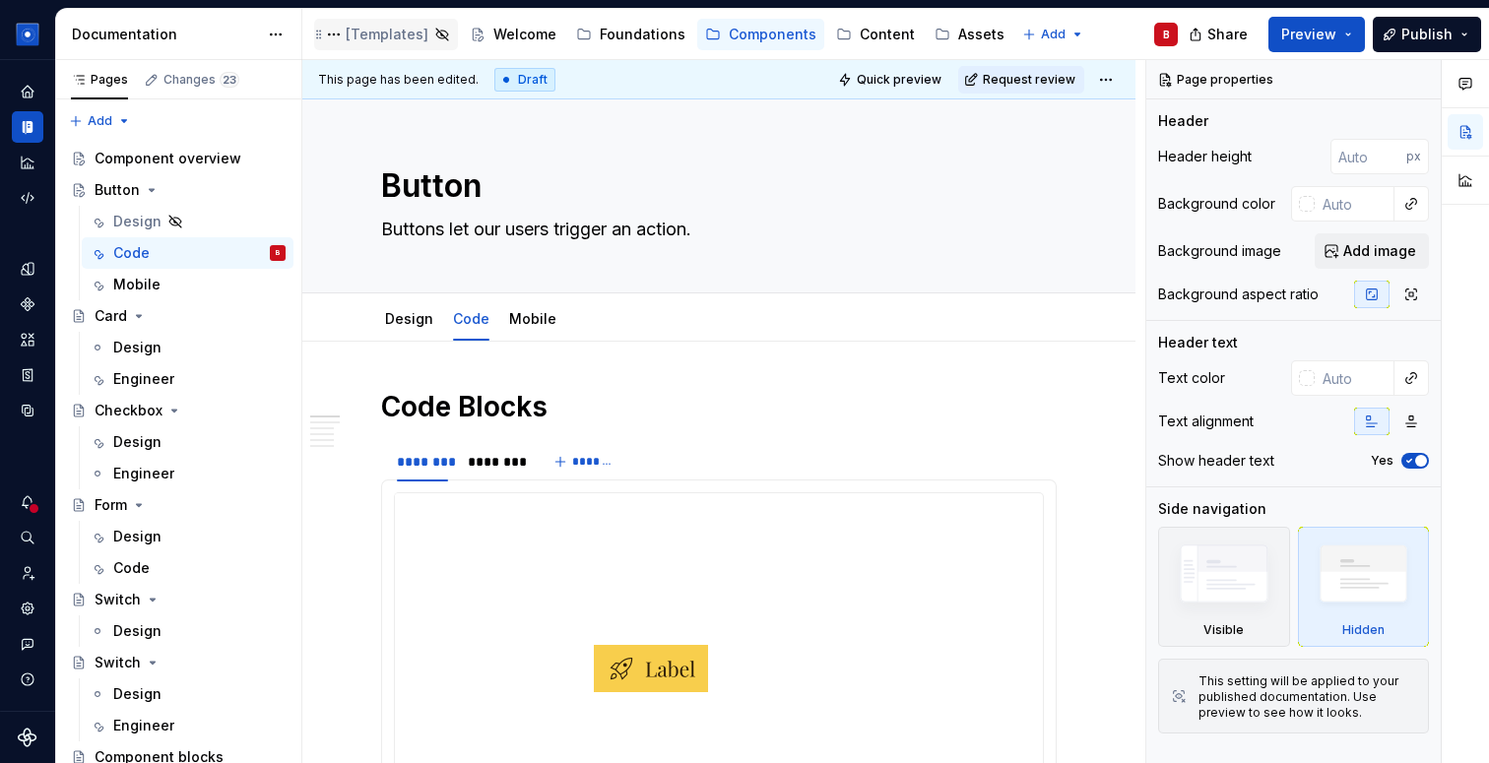
click at [387, 29] on div "[Templates]" at bounding box center [387, 35] width 83 height 20
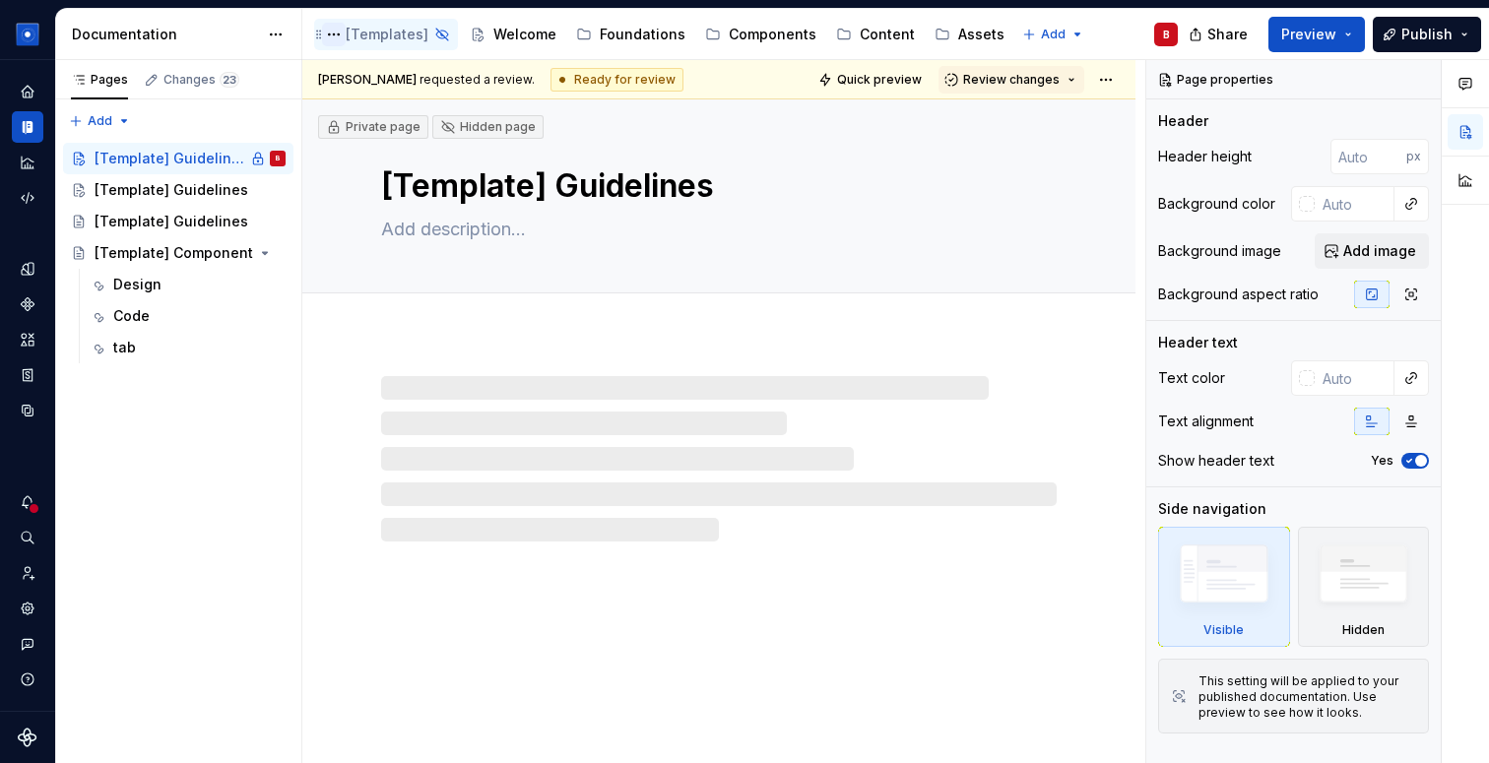
click at [333, 33] on button "Page tree" at bounding box center [334, 35] width 24 height 24
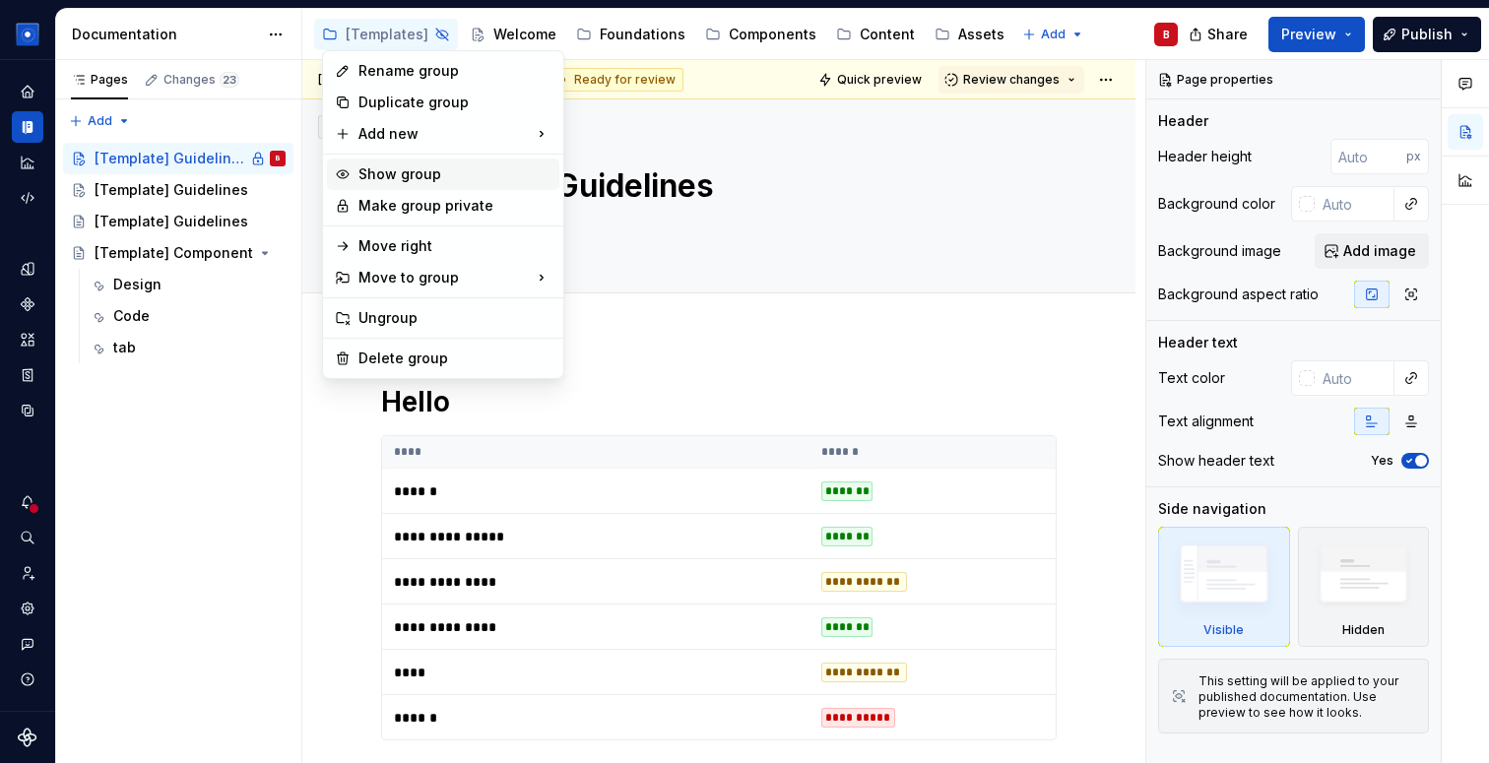
click at [407, 179] on div "Show group" at bounding box center [455, 175] width 193 height 20
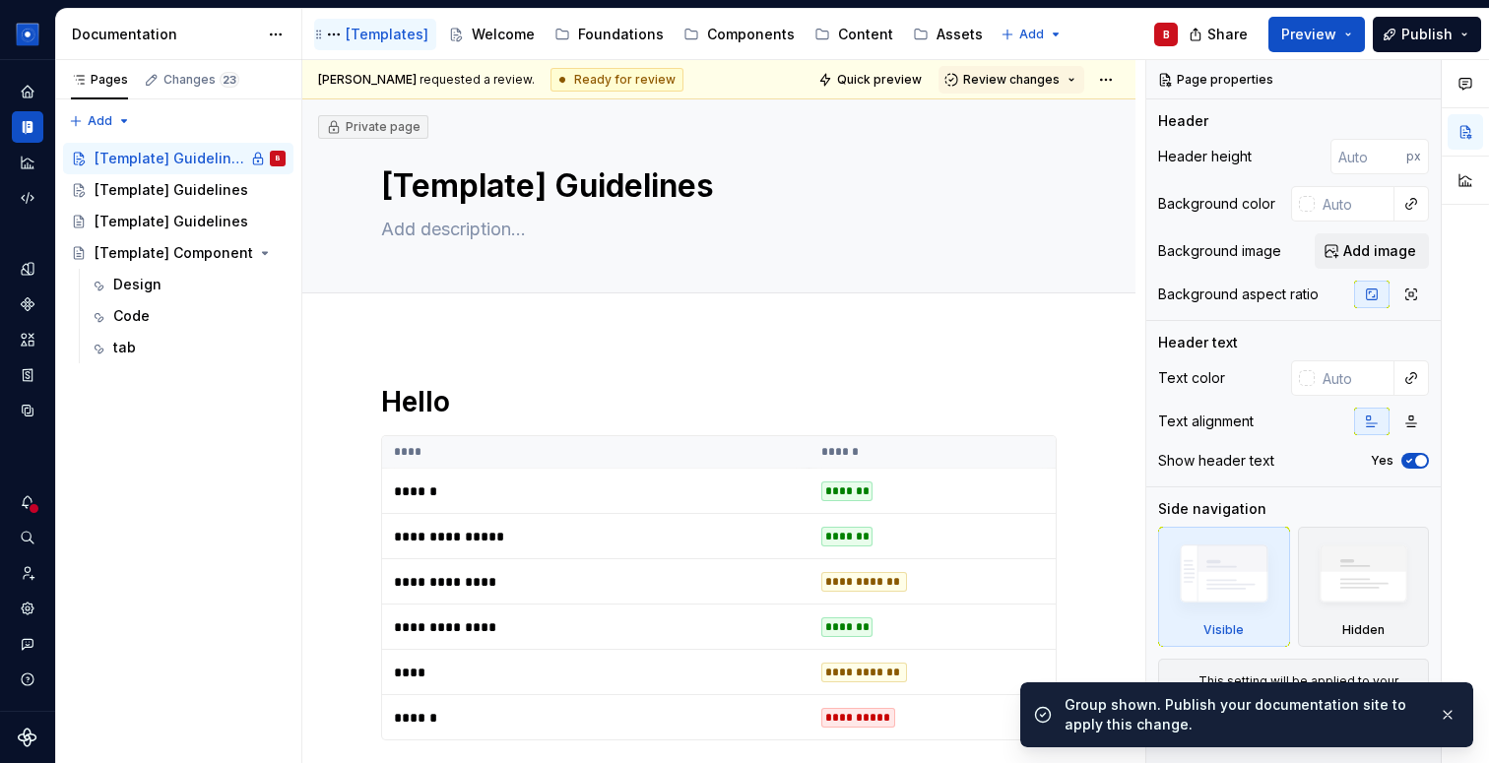
click at [394, 42] on div "[Templates]" at bounding box center [387, 35] width 83 height 20
click at [334, 41] on button "Page tree" at bounding box center [334, 35] width 24 height 24
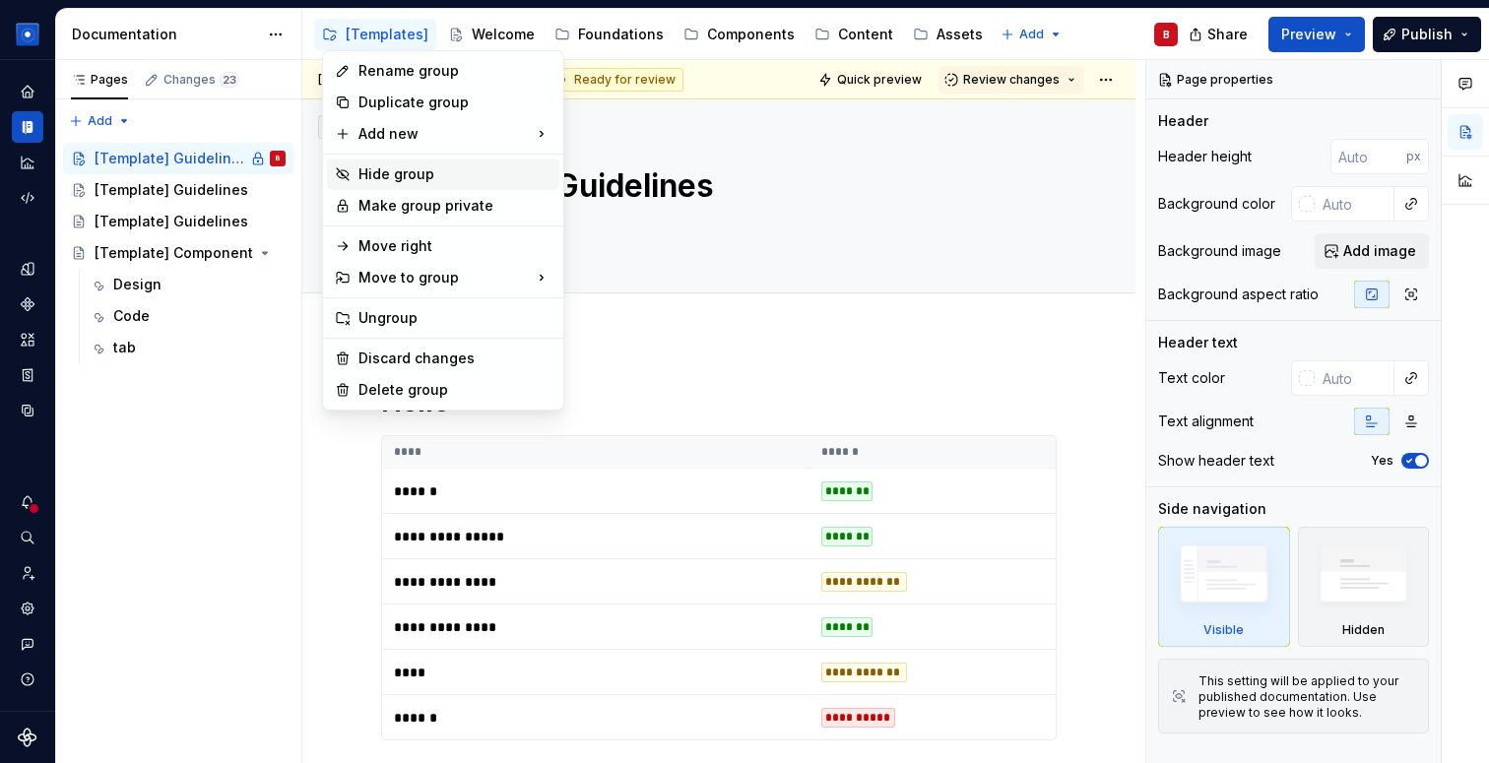
click at [373, 176] on div "Hide group" at bounding box center [455, 175] width 193 height 20
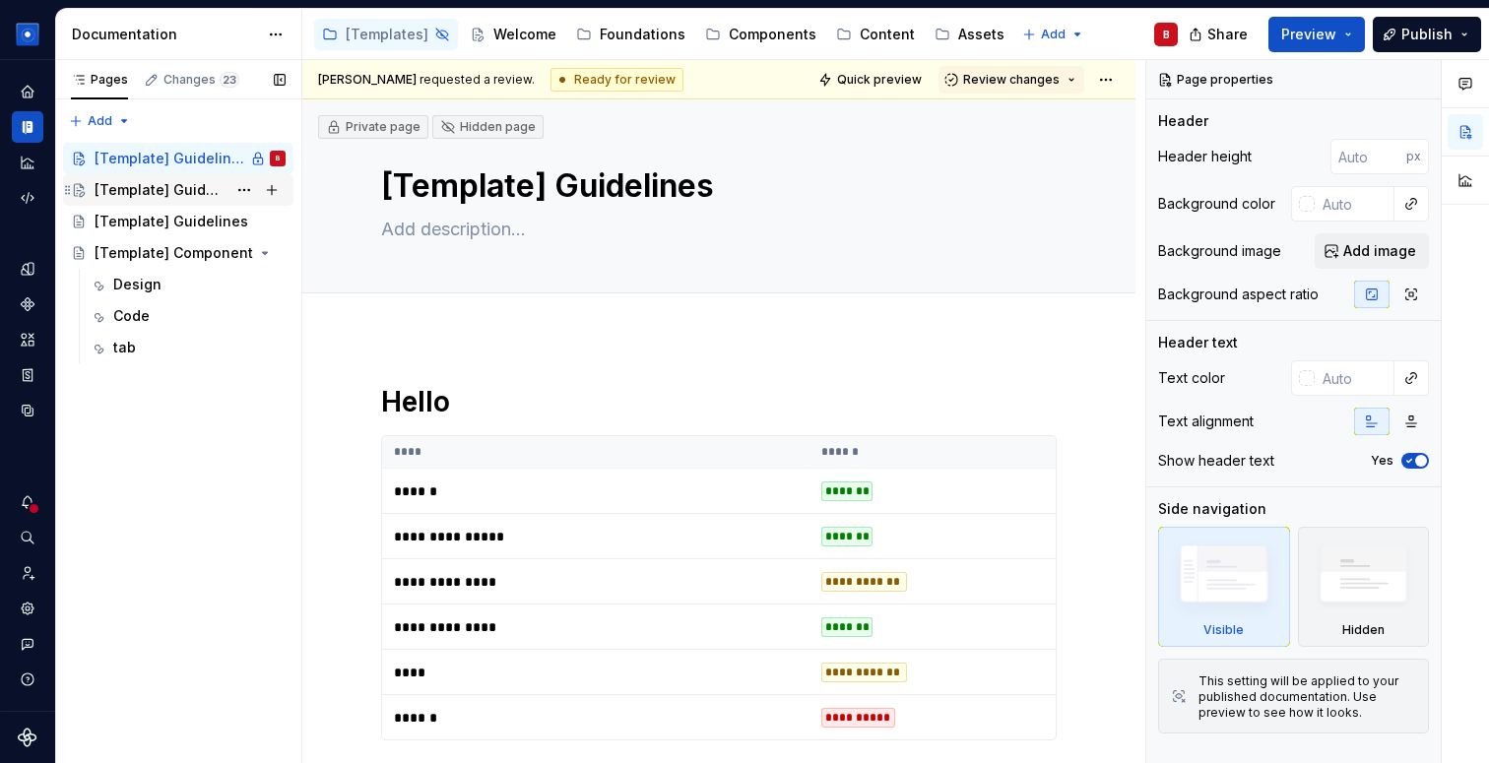
click at [148, 197] on div "[Template] Guidelines" at bounding box center [161, 190] width 132 height 20
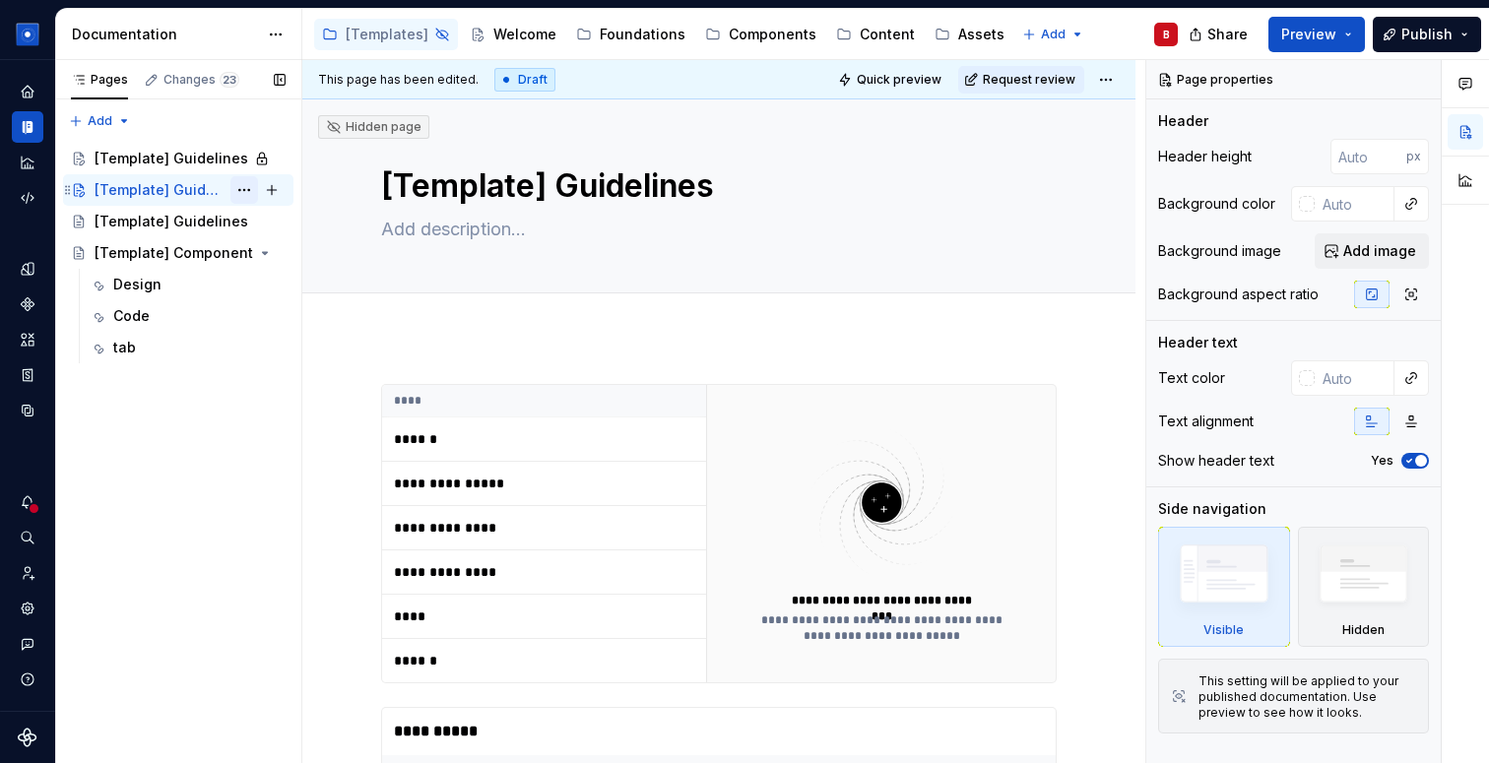
click at [244, 190] on button "Page tree" at bounding box center [245, 190] width 28 height 28
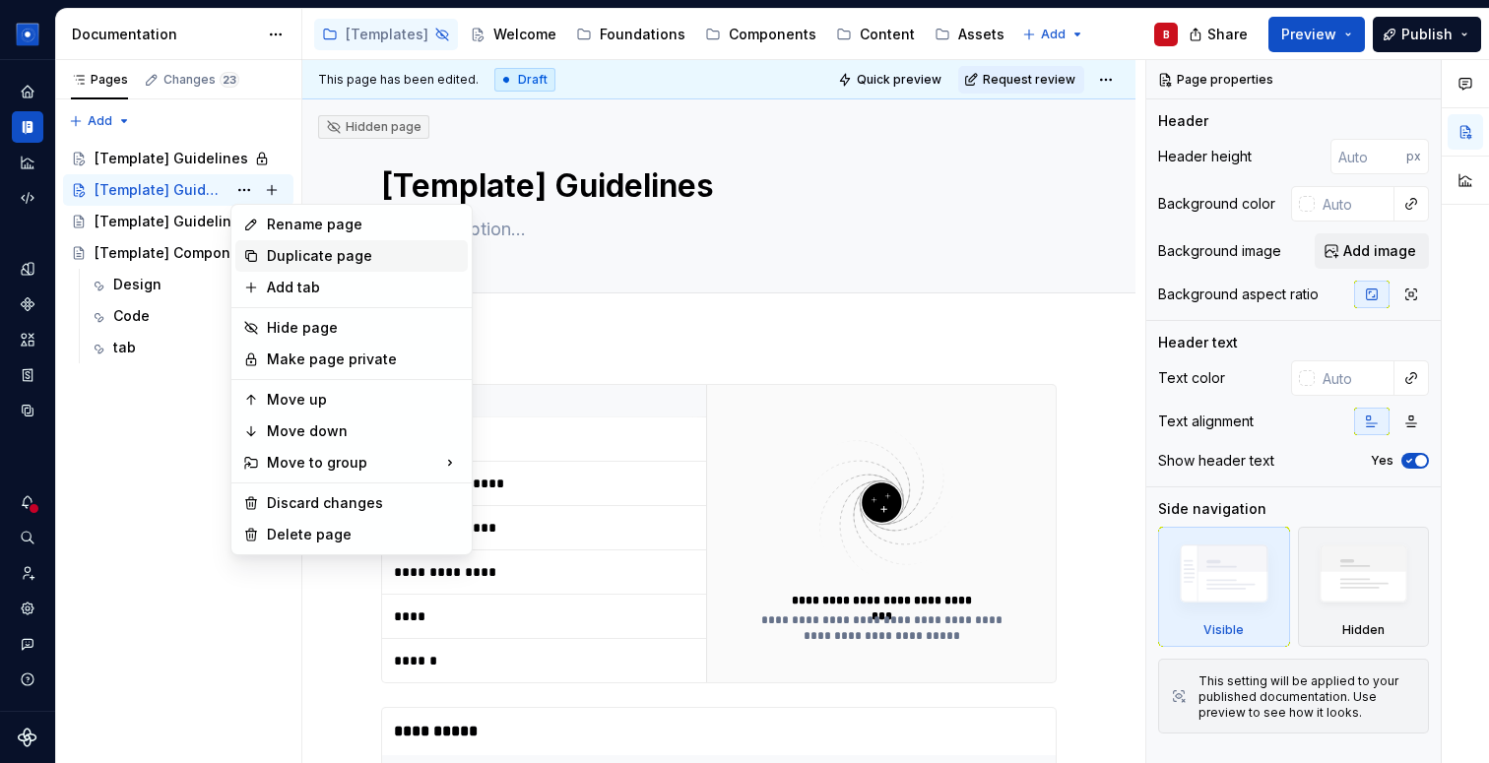
click at [291, 255] on div "Duplicate page" at bounding box center [363, 256] width 193 height 20
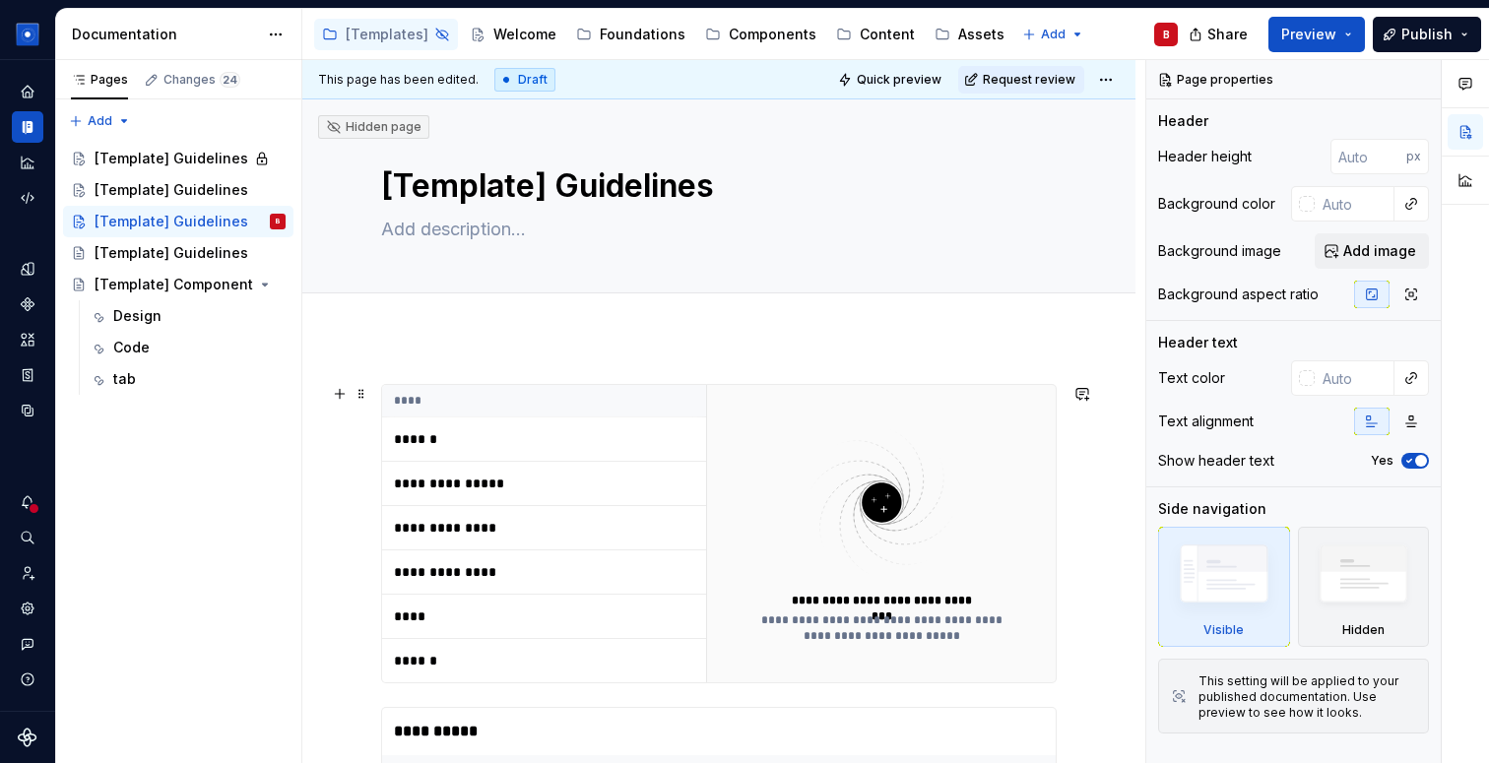
type textarea "*"
